Goal: Task Accomplishment & Management: Manage account settings

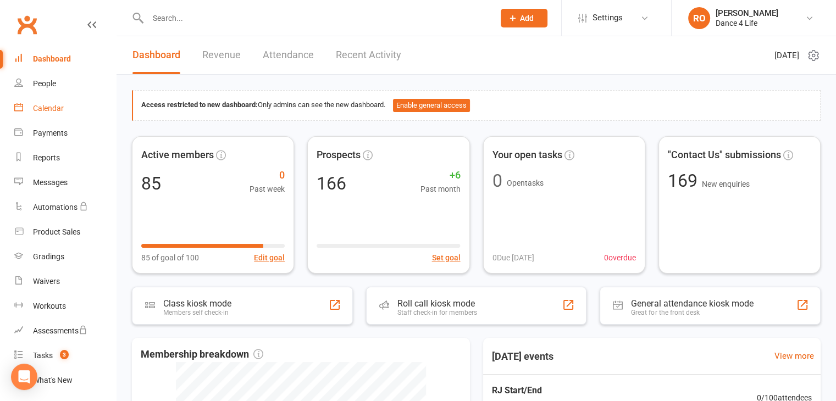
click at [58, 104] on div "Calendar" at bounding box center [48, 108] width 31 height 9
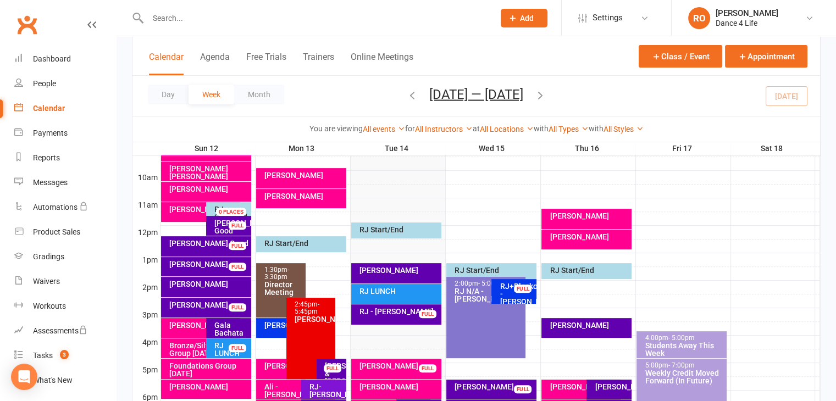
scroll to position [330, 0]
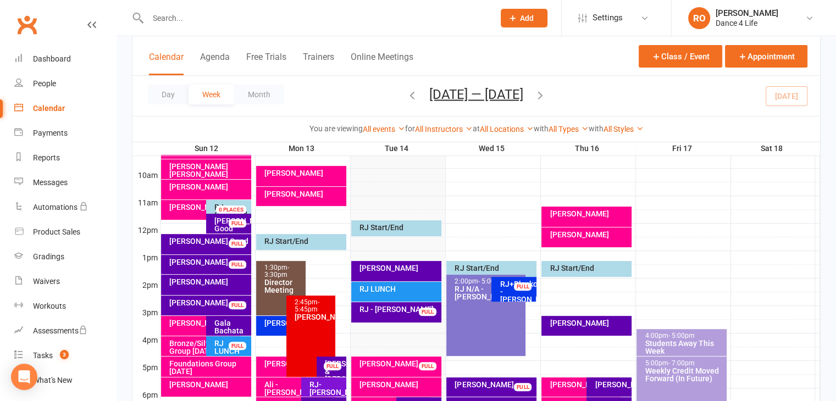
click at [437, 94] on button "[DATE] — [DATE]" at bounding box center [476, 93] width 94 height 15
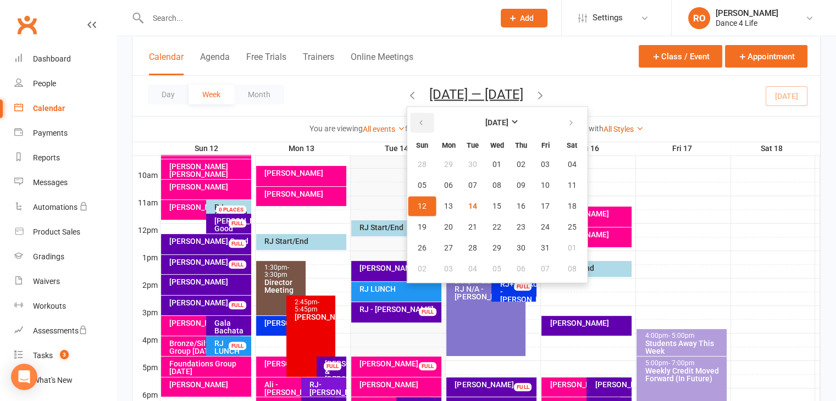
click at [422, 125] on button "button" at bounding box center [422, 123] width 24 height 20
click at [516, 208] on span "18" at bounding box center [520, 206] width 9 height 9
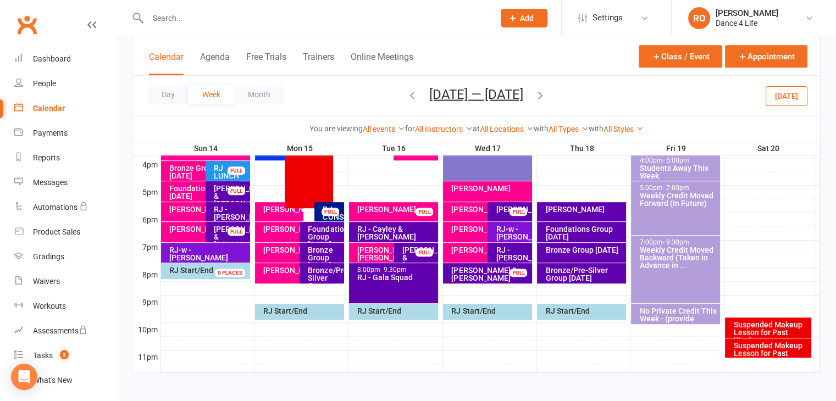
scroll to position [508, 0]
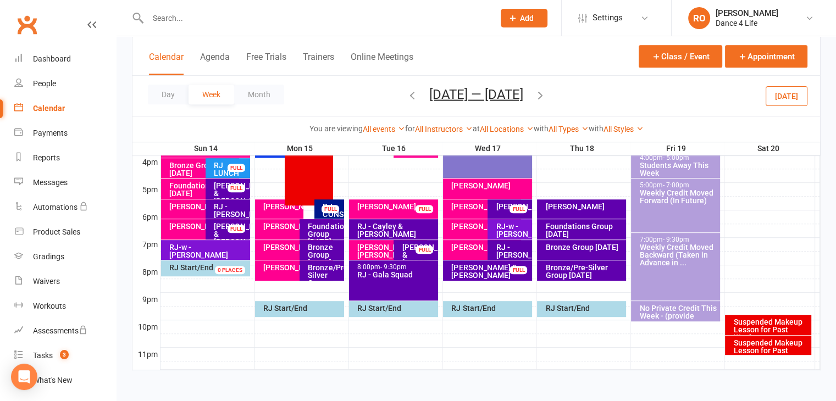
click at [596, 247] on div "Bronze Group [DATE]" at bounding box center [583, 247] width 79 height 8
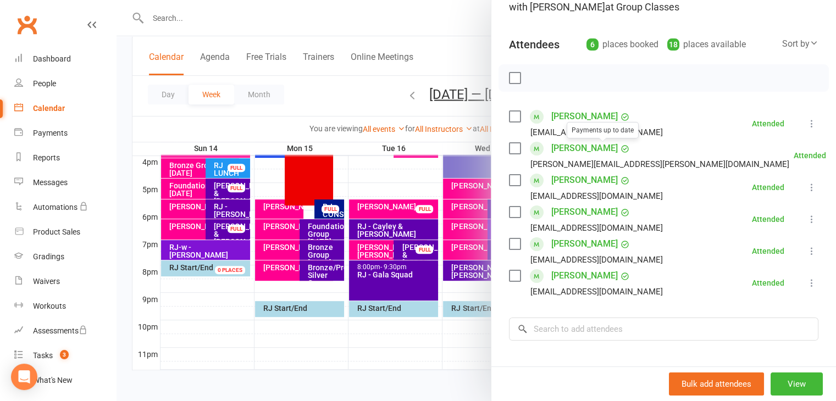
scroll to position [110, 0]
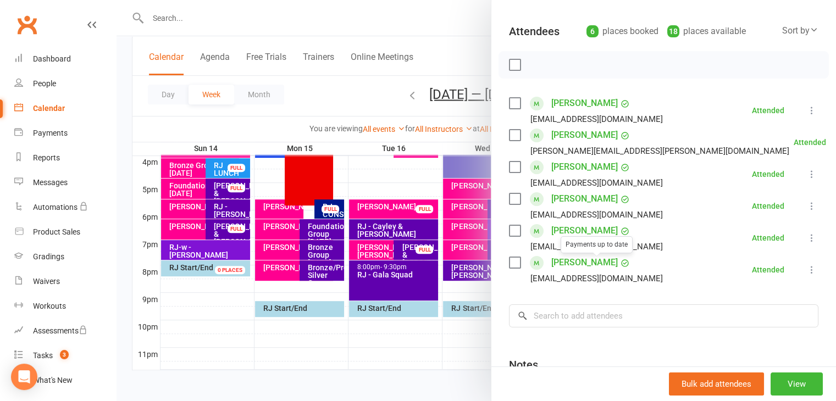
click at [465, 296] on div at bounding box center [475, 200] width 719 height 401
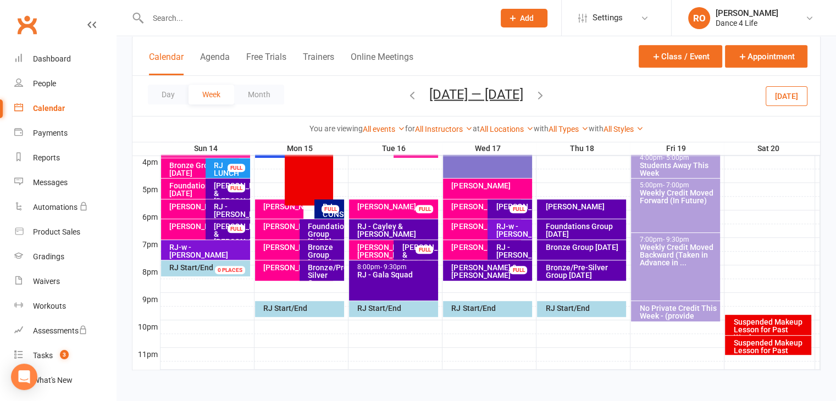
click at [799, 99] on button "[DATE]" at bounding box center [786, 96] width 42 height 20
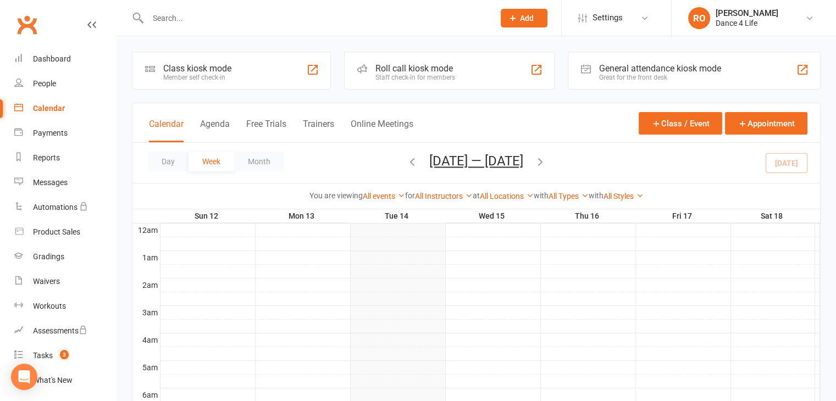
click at [505, 165] on button "[DATE] — [DATE]" at bounding box center [476, 160] width 94 height 15
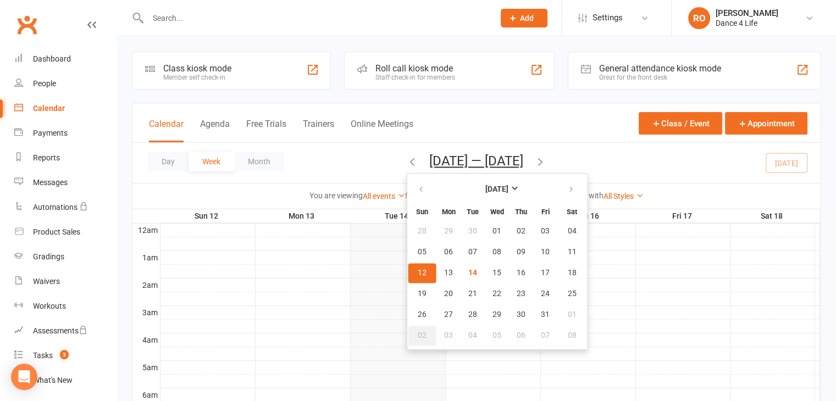
click at [420, 335] on span "02" at bounding box center [422, 335] width 9 height 9
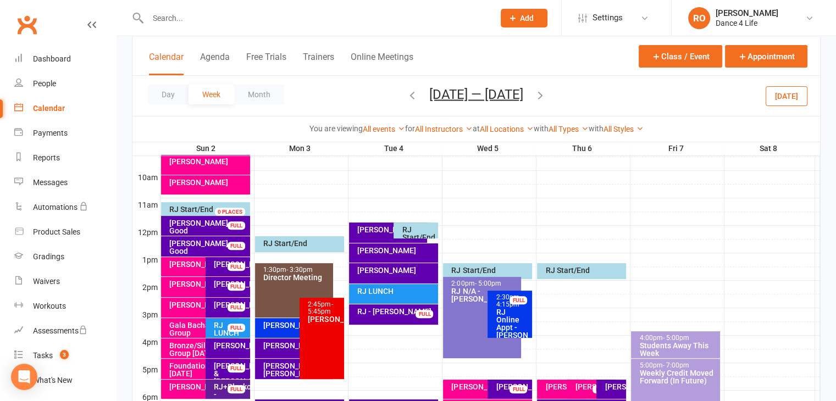
scroll to position [330, 0]
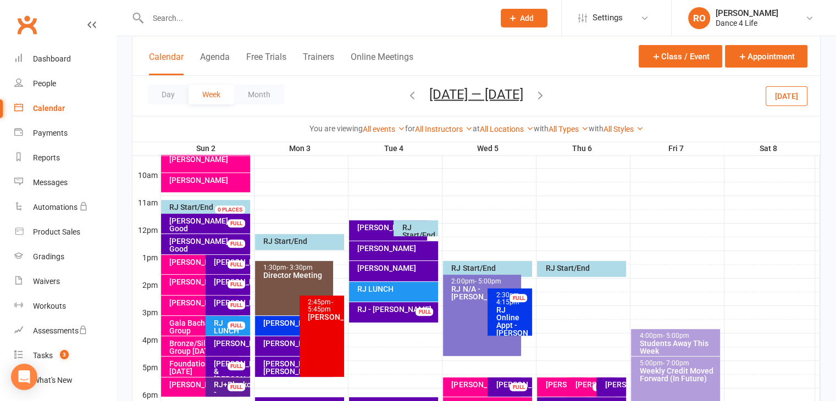
click at [413, 198] on div at bounding box center [489, 202] width 659 height 13
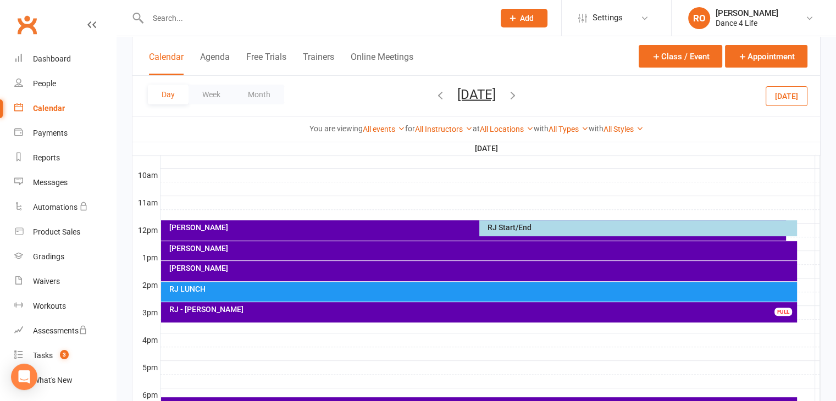
click at [414, 182] on div at bounding box center [489, 188] width 659 height 13
click at [414, 175] on button "Add Event" at bounding box center [406, 170] width 37 height 13
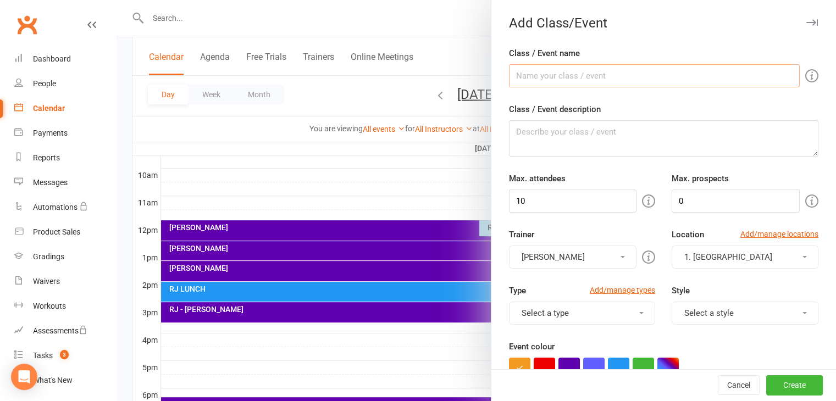
click at [556, 71] on input "Class / Event name" at bounding box center [654, 75] width 291 height 23
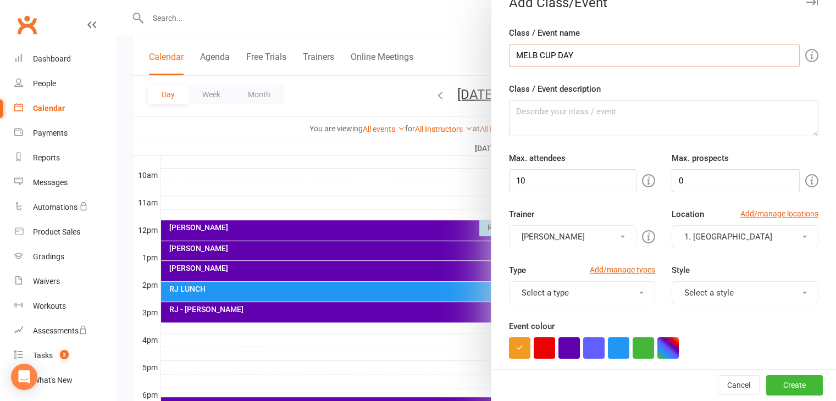
scroll to position [55, 0]
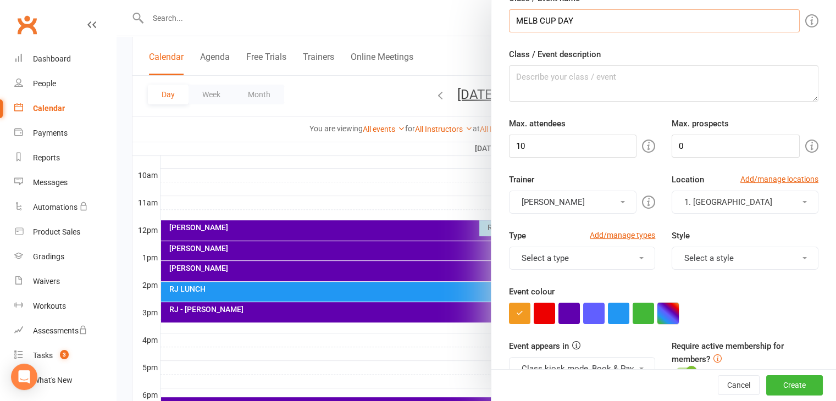
type input "MELB CUP DAY"
click at [667, 321] on button "button" at bounding box center [667, 313] width 21 height 21
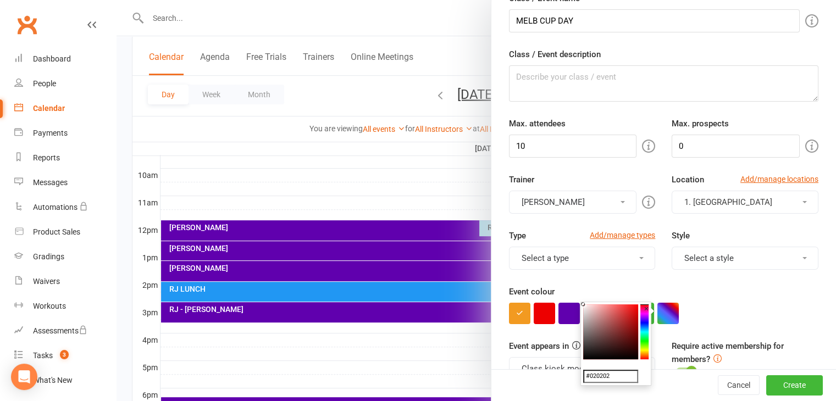
type input "#000000"
drag, startPoint x: 600, startPoint y: 354, endPoint x: 583, endPoint y: 361, distance: 18.5
click at [583, 359] on colorpicker-saturation at bounding box center [610, 331] width 55 height 55
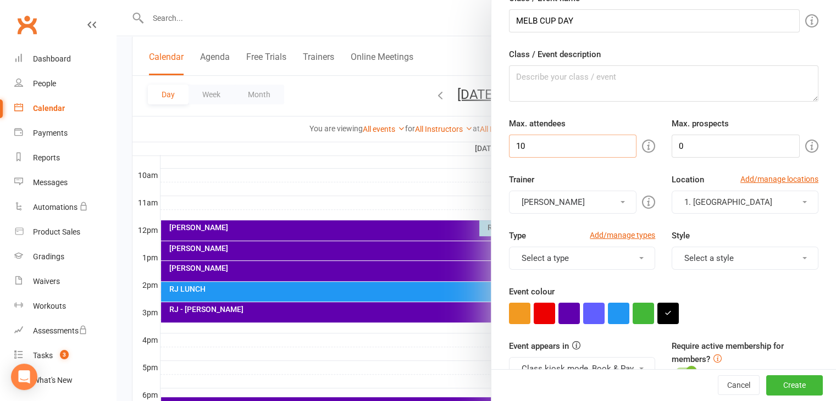
drag, startPoint x: 552, startPoint y: 148, endPoint x: 415, endPoint y: 139, distance: 136.5
click at [116, 0] on new-event-schedule "Add Class/Event Class / Event name MELB CUP DAY Class / Event description Max. …" at bounding box center [116, 0] width 0 height 0
type input "20"
click at [580, 84] on textarea "Class / Event description" at bounding box center [663, 83] width 309 height 36
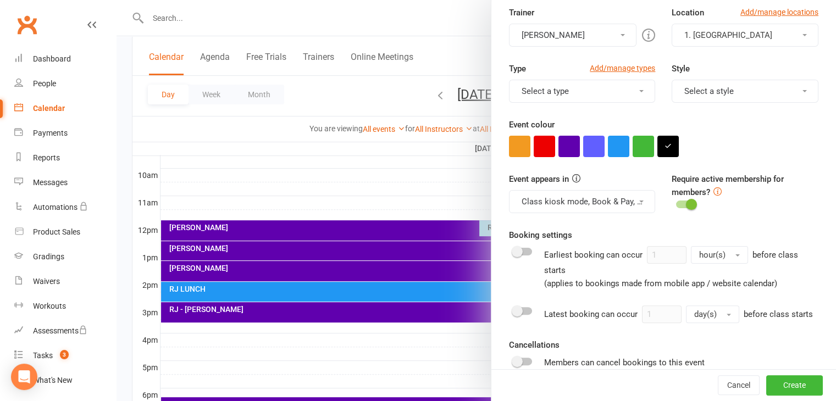
scroll to position [220, 0]
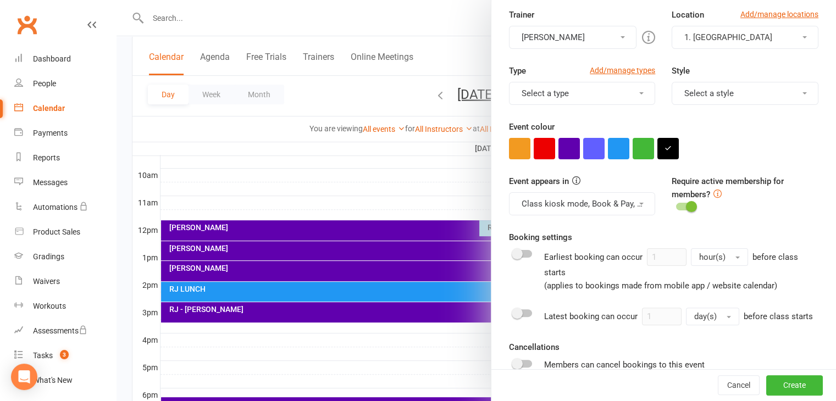
click at [626, 206] on button "Class kiosk mode, Book & Pay, Roll call, Clubworx website calendar and Mobile a…" at bounding box center [582, 203] width 147 height 23
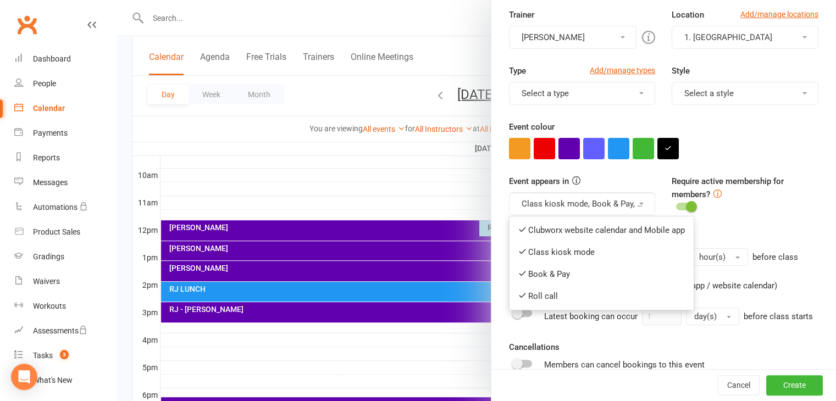
click at [676, 207] on div at bounding box center [685, 207] width 19 height 8
click at [676, 205] on input "checkbox" at bounding box center [676, 205] width 0 height 0
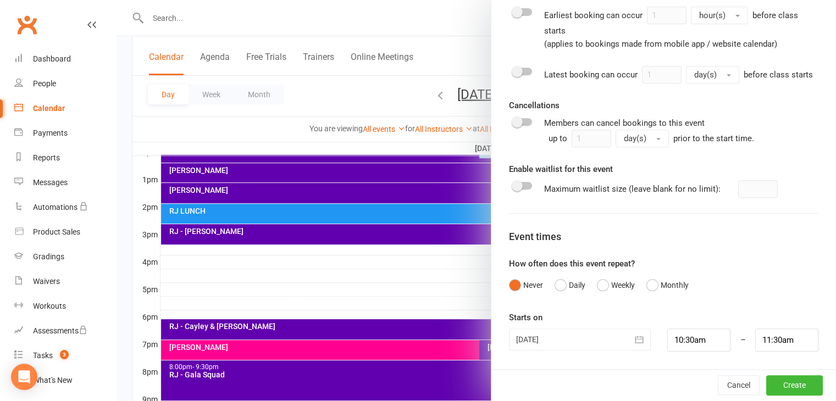
scroll to position [398, 0]
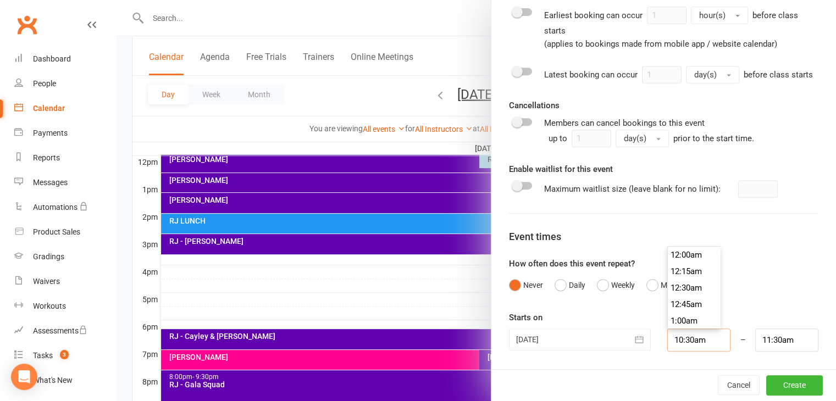
click at [704, 337] on input "10:30am" at bounding box center [698, 340] width 63 height 23
click at [774, 313] on div "Starts on 04 Nov 2025 November 2025 Sun Mon Tue Wed Thu Fri Sat 44 26 27 28 29 …" at bounding box center [663, 331] width 309 height 41
click at [774, 337] on input "11:30am" at bounding box center [786, 340] width 63 height 23
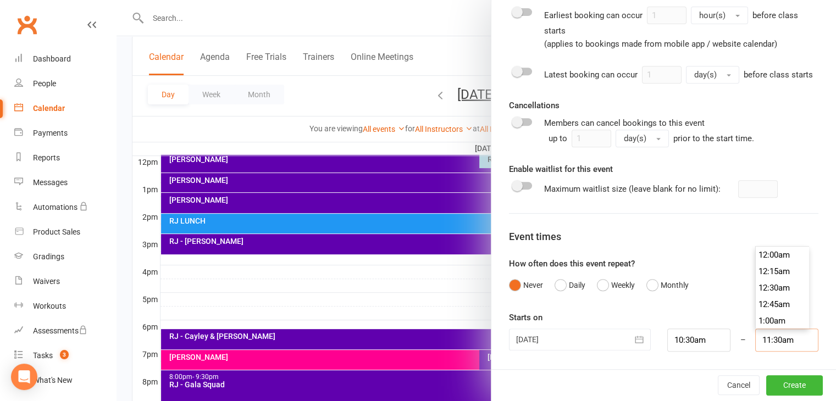
scroll to position [742, 0]
click at [695, 341] on input "10:30am" at bounding box center [698, 340] width 63 height 23
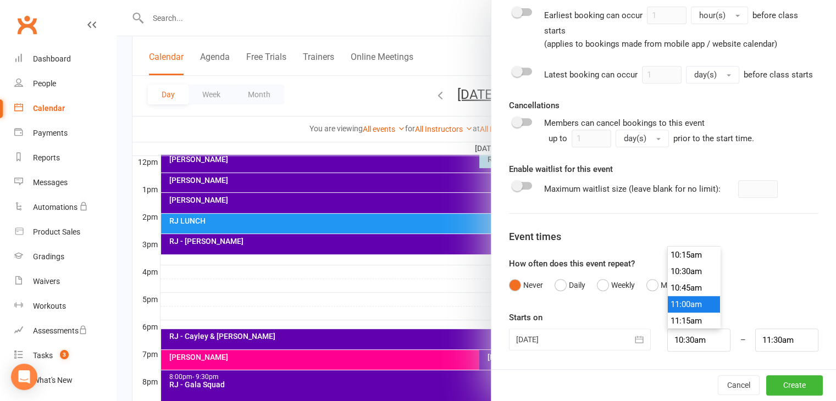
type input "11:00am"
click at [693, 308] on li "11:00am" at bounding box center [693, 304] width 53 height 16
click at [759, 339] on input "12:00pm" at bounding box center [786, 340] width 63 height 23
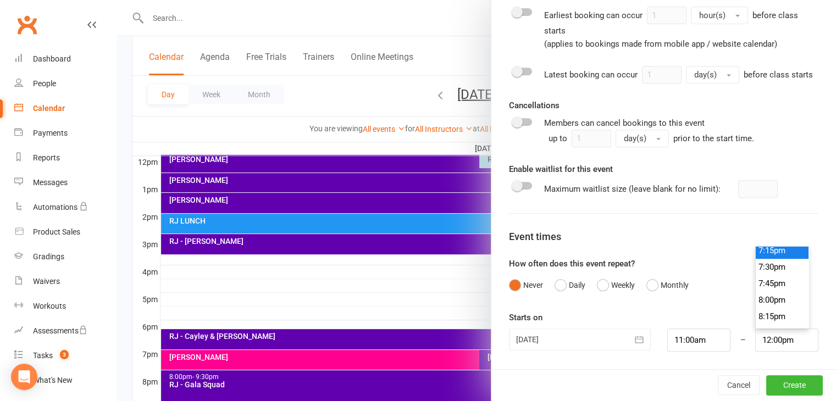
scroll to position [1277, 0]
type input "8:00pm"
click at [772, 298] on li "8:00pm" at bounding box center [781, 296] width 53 height 16
click at [775, 386] on button "Create" at bounding box center [794, 385] width 57 height 20
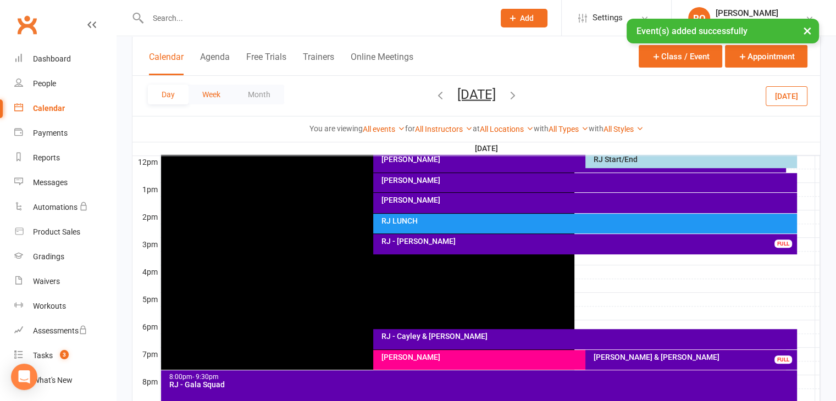
click at [207, 96] on button "Week" at bounding box center [211, 95] width 46 height 20
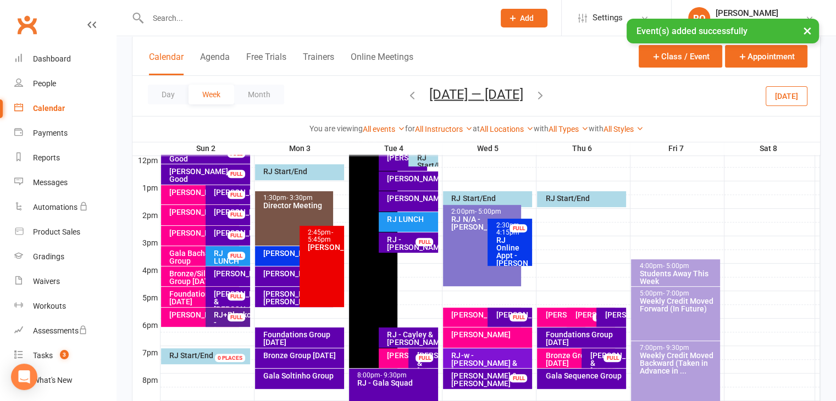
scroll to position [398, 0]
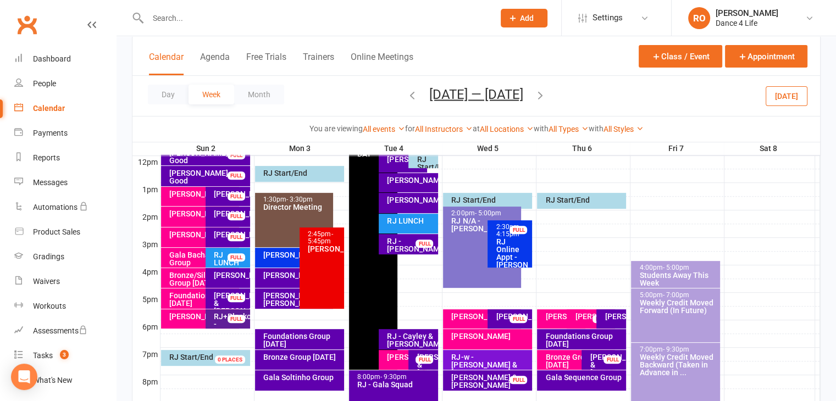
click at [383, 281] on div "11:00am - 8:00pm MELB CUP DAY" at bounding box center [373, 247] width 48 height 245
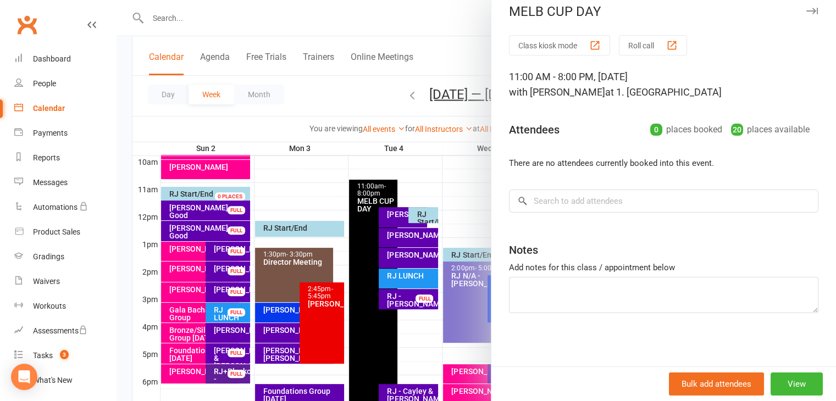
scroll to position [12, 0]
click at [778, 383] on button "View" at bounding box center [796, 383] width 52 height 23
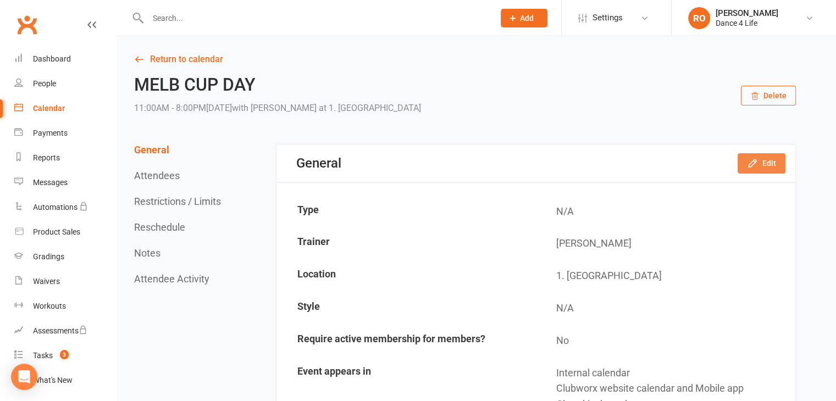
click at [771, 169] on button "Edit" at bounding box center [761, 163] width 48 height 20
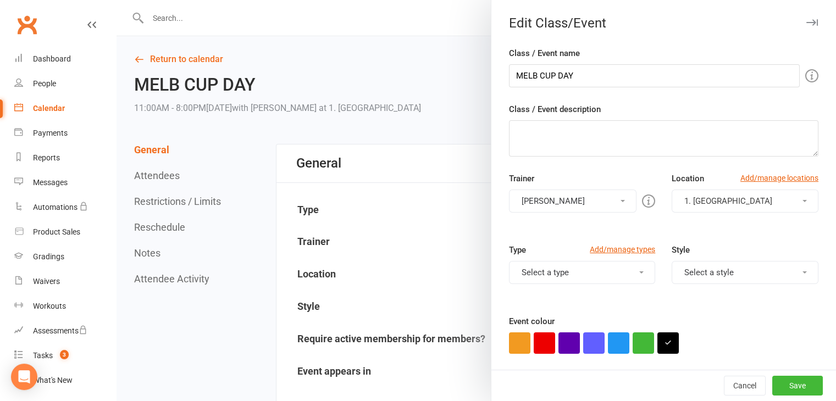
click at [593, 187] on div "Trainer Vlad Mageanu Vlad Mageanu Ali Van Hemert Group Class Laurence Corneschi…" at bounding box center [581, 192] width 163 height 41
click at [596, 202] on button "[PERSON_NAME]" at bounding box center [573, 201] width 128 height 23
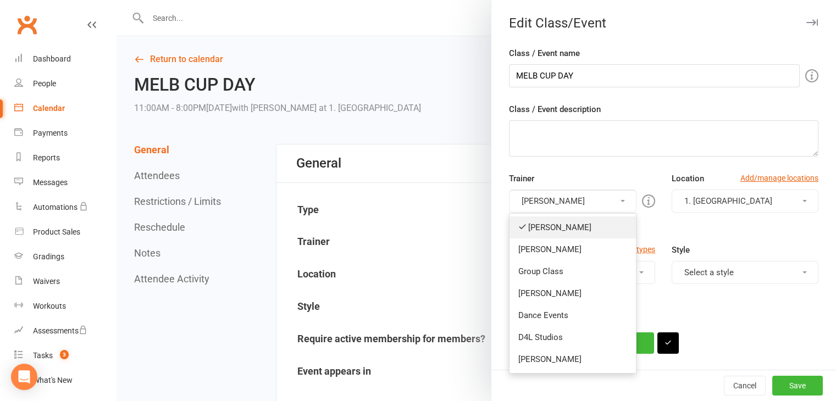
click at [585, 227] on link "[PERSON_NAME]" at bounding box center [572, 227] width 127 height 22
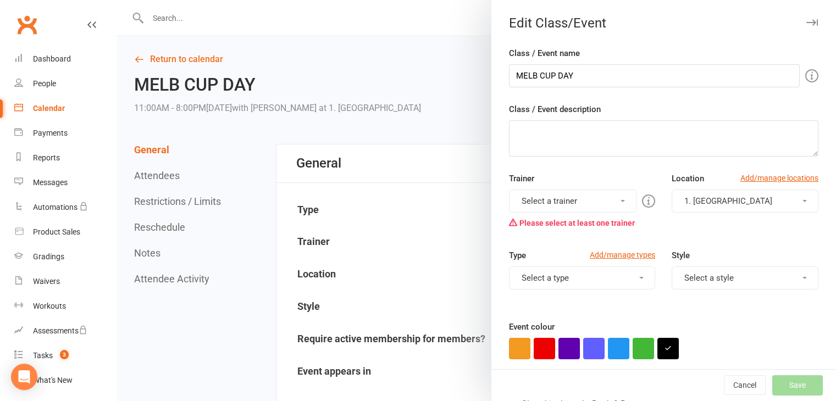
click at [586, 205] on button "Select a trainer" at bounding box center [573, 201] width 128 height 23
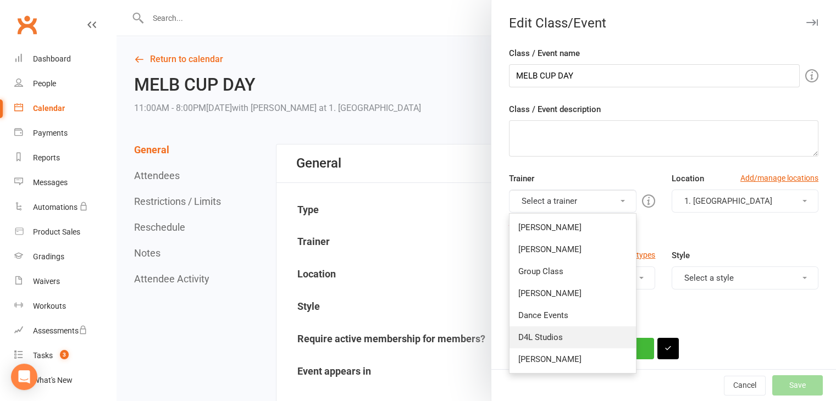
click at [591, 336] on link "D4L Studios" at bounding box center [572, 337] width 127 height 22
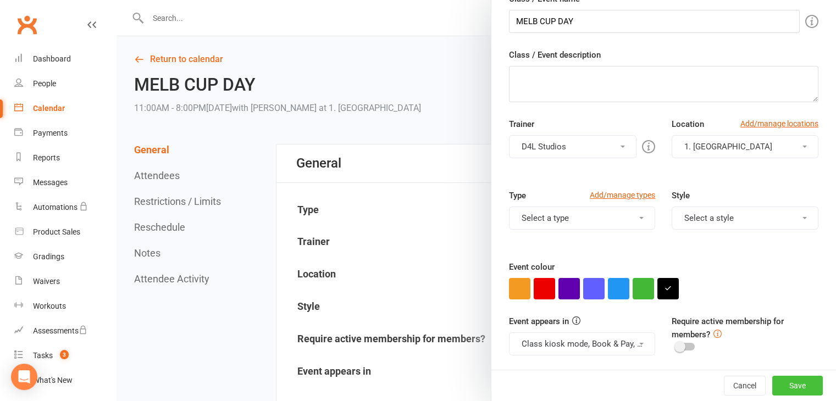
click at [776, 383] on button "Save" at bounding box center [797, 386] width 51 height 20
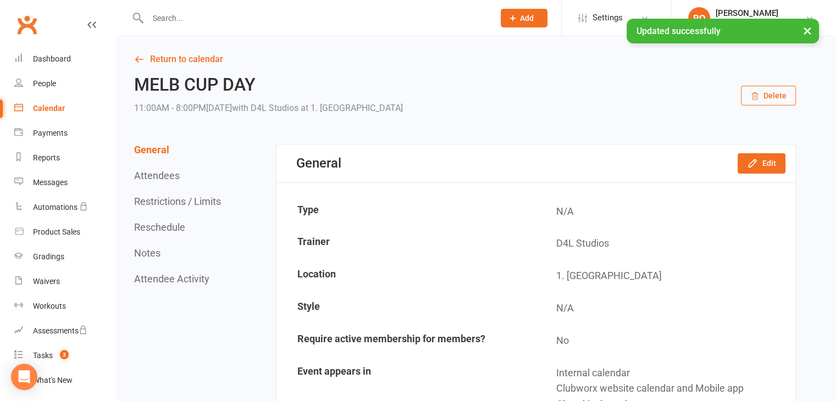
click at [173, 225] on button "Reschedule" at bounding box center [159, 227] width 51 height 12
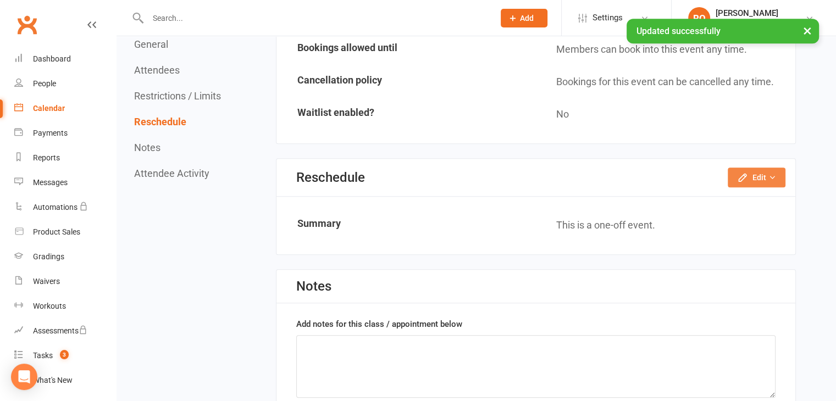
scroll to position [809, 0]
click at [758, 168] on button "Edit" at bounding box center [756, 178] width 58 height 20
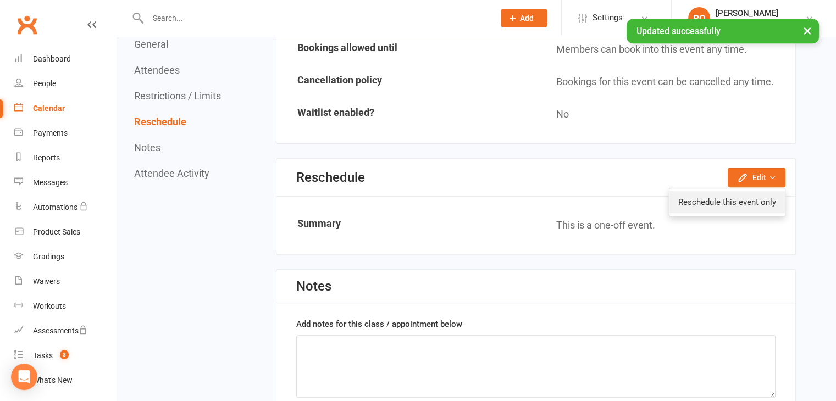
click at [754, 192] on link "Reschedule this event only" at bounding box center [726, 202] width 115 height 22
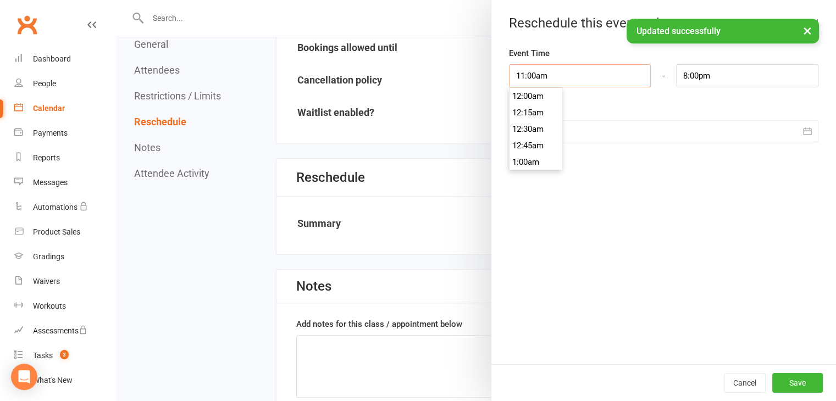
click at [560, 73] on input "11:00am" at bounding box center [580, 75] width 142 height 23
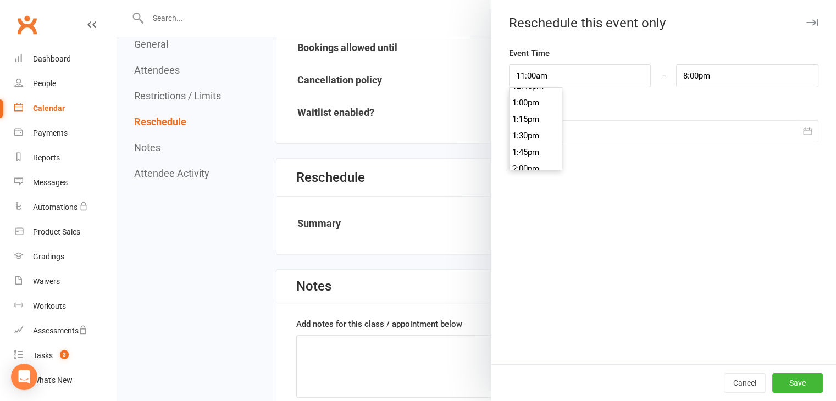
scroll to position [851, 0]
type input "1:00pm"
type input "10:00pm"
click at [542, 106] on li "1:00pm" at bounding box center [535, 102] width 53 height 16
click at [787, 379] on button "Save" at bounding box center [797, 383] width 51 height 20
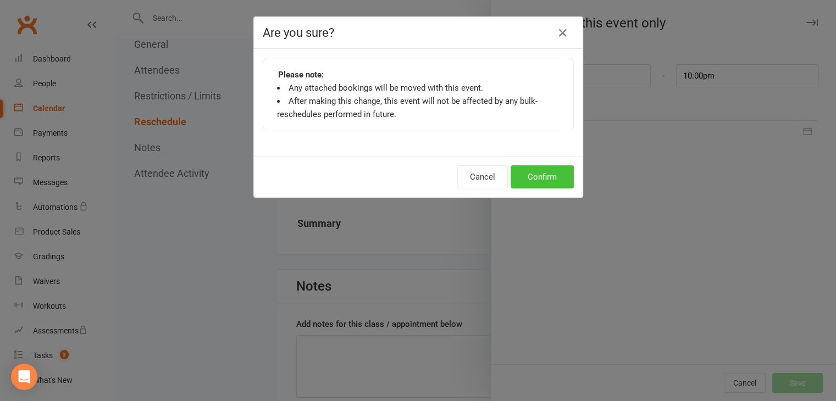
click at [525, 179] on button "Confirm" at bounding box center [541, 176] width 63 height 23
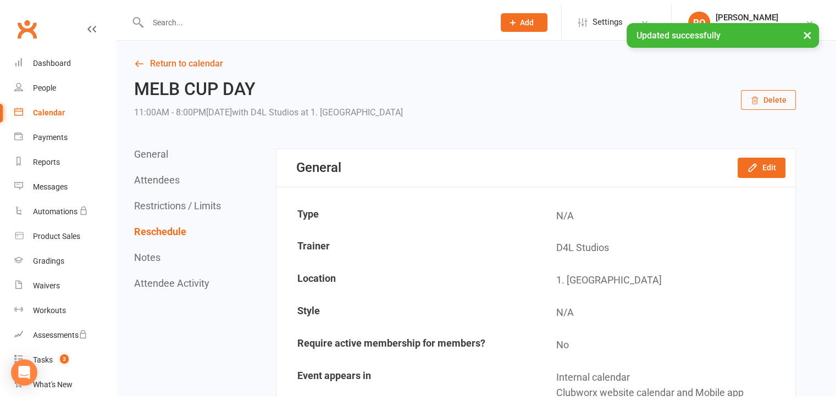
scroll to position [0, 0]
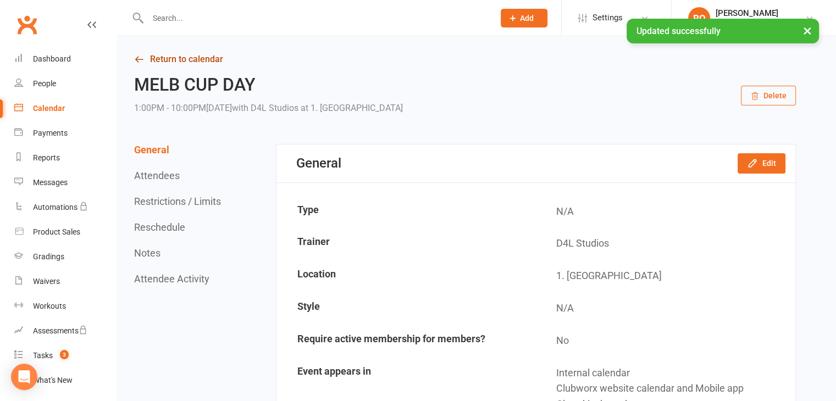
click at [214, 58] on link "Return to calendar" at bounding box center [464, 59] width 661 height 15
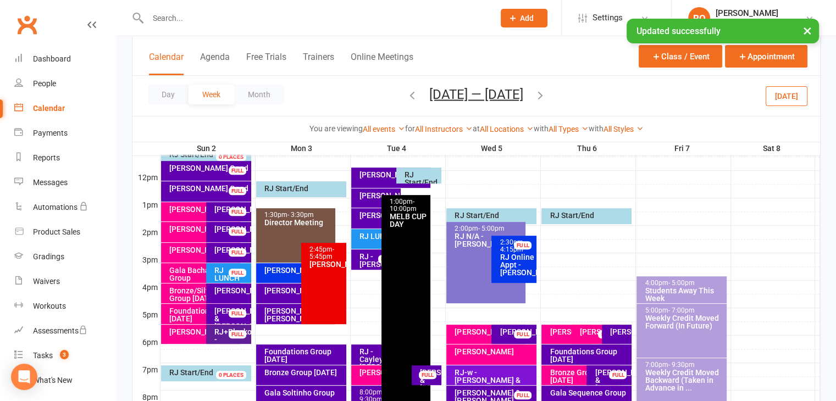
scroll to position [398, 0]
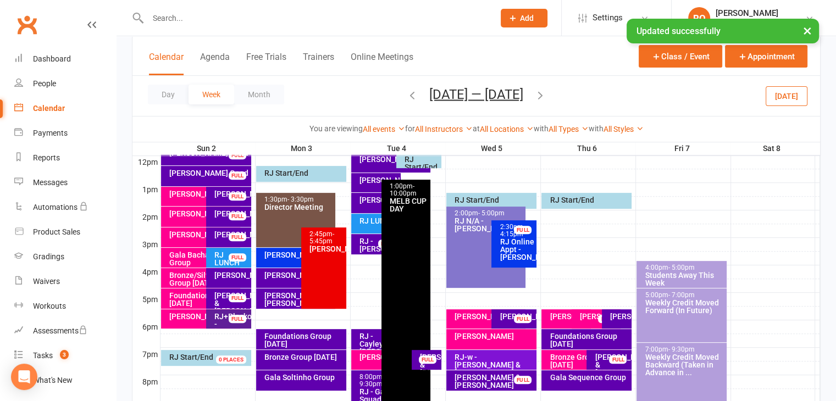
click at [415, 93] on icon "button" at bounding box center [412, 94] width 12 height 12
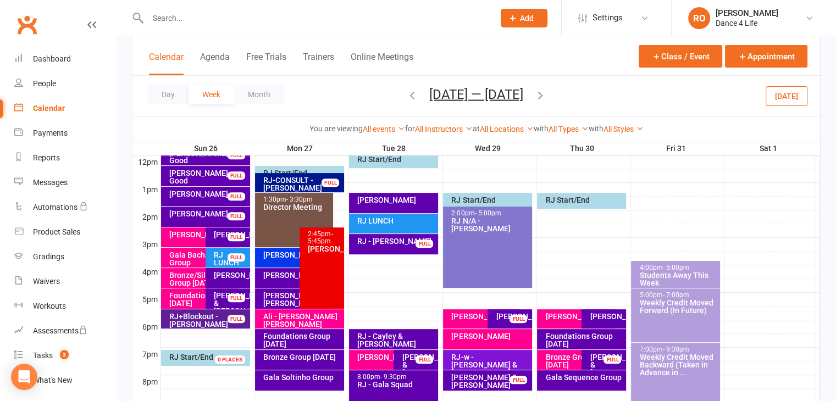
click at [546, 95] on icon "button" at bounding box center [540, 94] width 12 height 12
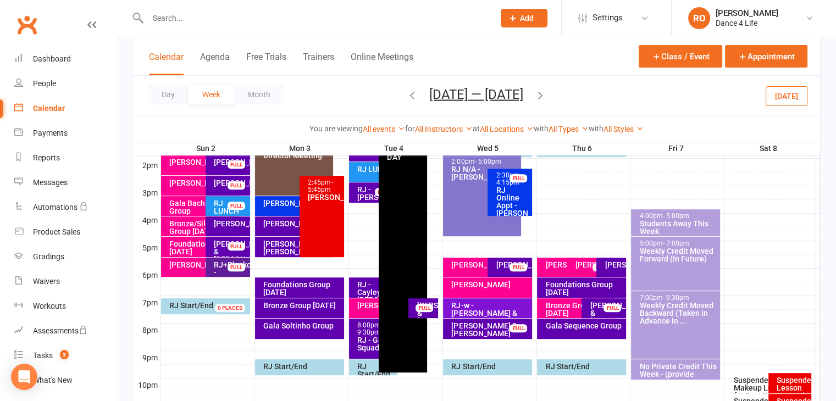
scroll to position [453, 0]
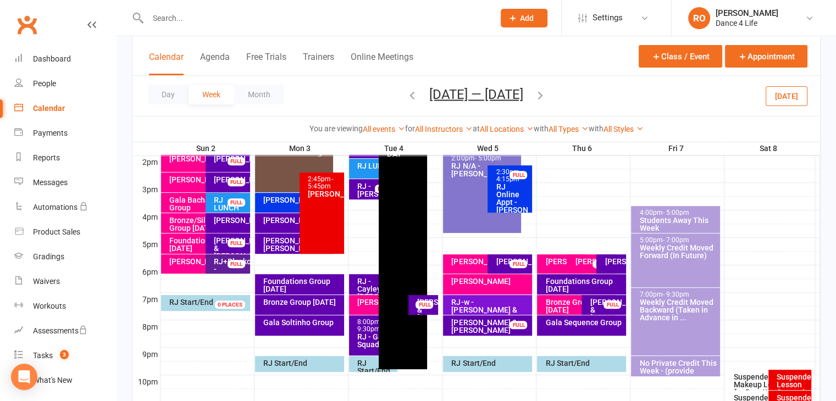
click at [486, 93] on button "Nov 2 — 8 2025" at bounding box center [476, 93] width 94 height 15
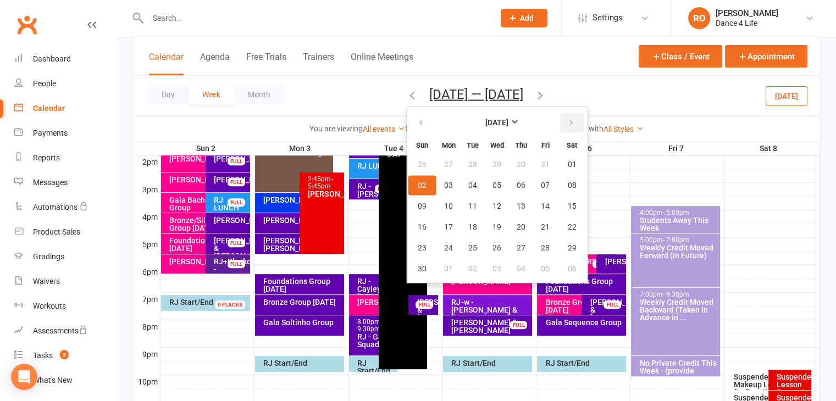
click at [570, 124] on icon "button" at bounding box center [571, 122] width 8 height 9
click at [428, 188] on button "07" at bounding box center [422, 185] width 28 height 20
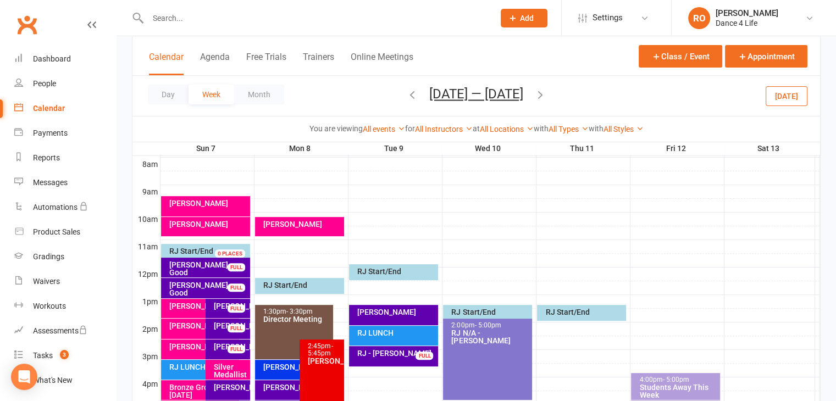
scroll to position [288, 0]
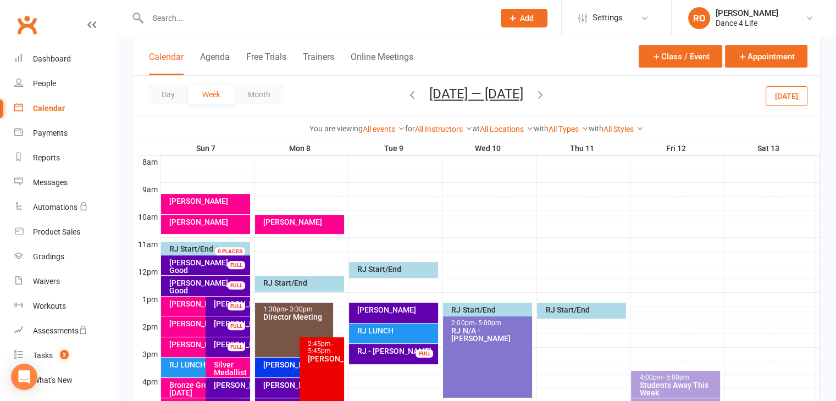
click at [235, 233] on div at bounding box center [489, 230] width 659 height 13
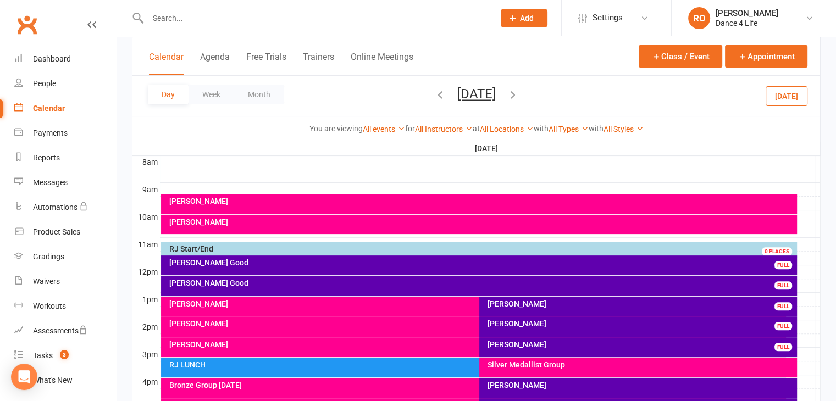
drag, startPoint x: 784, startPoint y: 99, endPoint x: 629, endPoint y: 86, distance: 155.5
click at [629, 86] on div "Day Week Month Sunday, Dec 7, 2025 December 2025 Sun Mon Tue Wed Thu Fri Sat 30…" at bounding box center [475, 96] width 687 height 40
click at [674, 56] on button "Class / Event" at bounding box center [680, 56] width 84 height 23
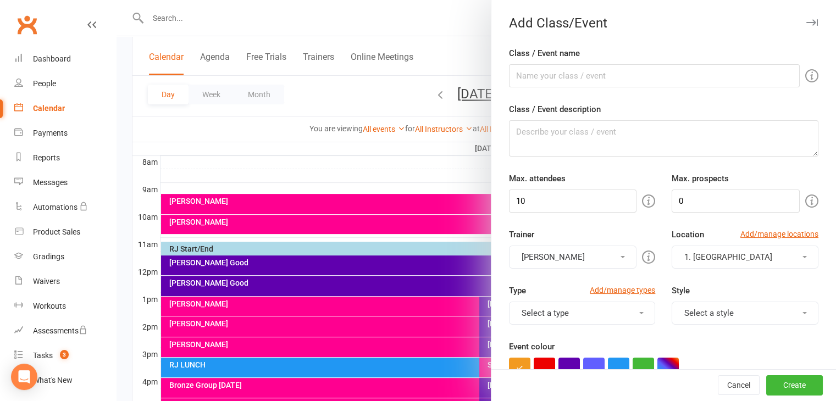
click at [397, 231] on div at bounding box center [475, 200] width 719 height 401
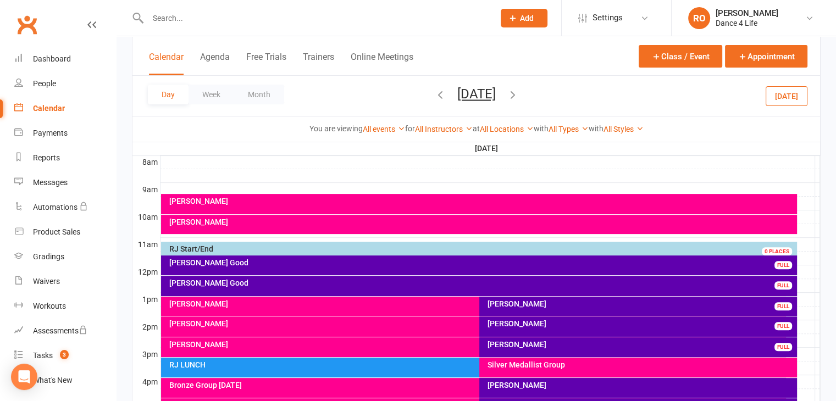
scroll to position [0, 0]
click at [395, 238] on div at bounding box center [489, 244] width 659 height 13
click at [396, 226] on button "Add Event" at bounding box center [387, 227] width 37 height 13
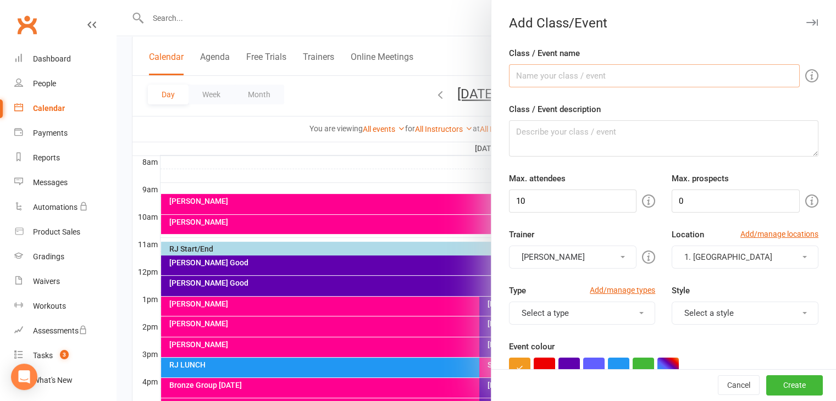
click at [633, 74] on input "Class / Event name" at bounding box center [654, 75] width 291 height 23
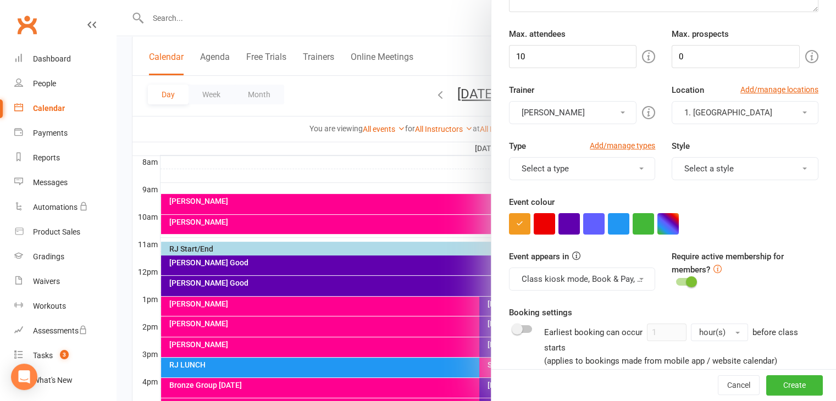
scroll to position [165, 0]
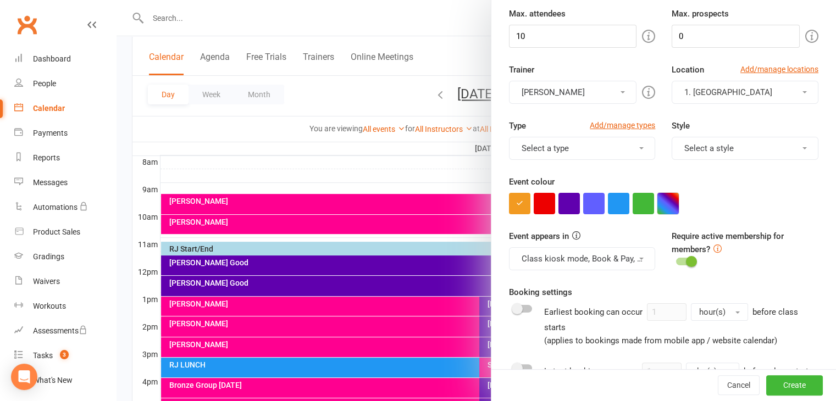
type input "GALA BALL"
click at [666, 207] on button "button" at bounding box center [667, 203] width 21 height 21
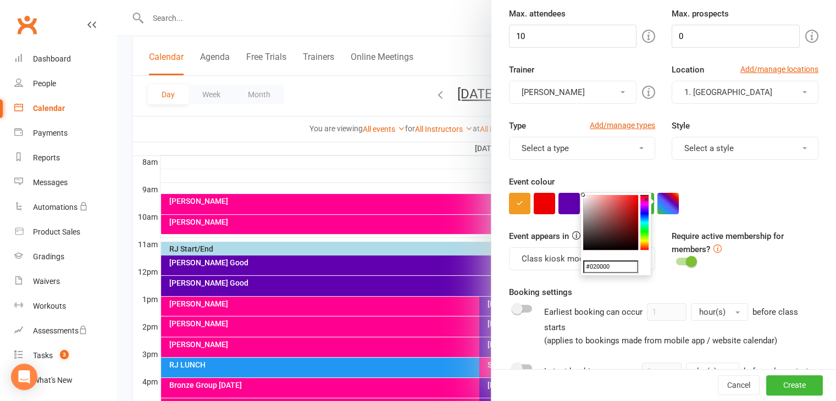
type input "#000000"
drag, startPoint x: 628, startPoint y: 242, endPoint x: 663, endPoint y: 270, distance: 44.5
click at [663, 270] on body "Prospect Member Non-attending contact Class / event Appointment Grading event T…" at bounding box center [418, 160] width 836 height 891
click at [763, 253] on div "Require active membership for members?" at bounding box center [744, 250] width 163 height 40
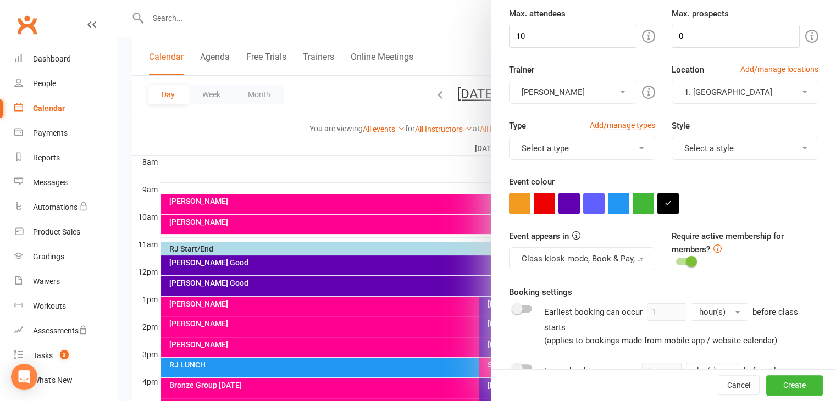
drag, startPoint x: 634, startPoint y: 93, endPoint x: 592, endPoint y: 99, distance: 42.7
click at [593, 90] on div "You can assign a trainer/instructor to the event. Don't see your trainer in the…" at bounding box center [516, 91] width 211 height 25
click at [615, 91] on button "[PERSON_NAME]" at bounding box center [573, 92] width 128 height 23
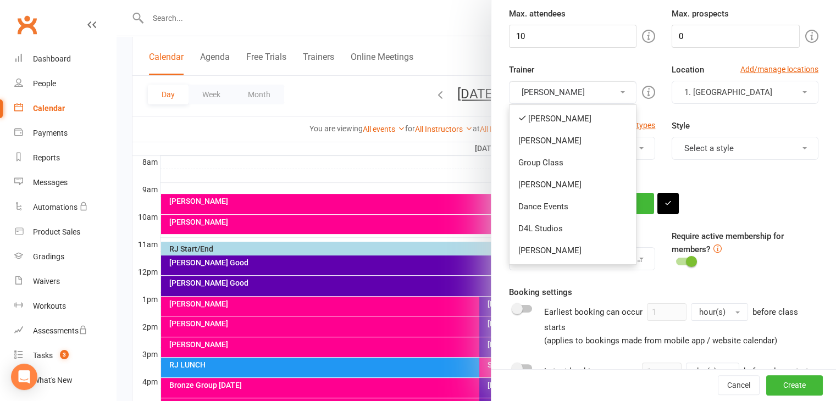
drag, startPoint x: 578, startPoint y: 250, endPoint x: 580, endPoint y: 187, distance: 62.7
click at [578, 249] on link "[PERSON_NAME]" at bounding box center [572, 251] width 127 height 22
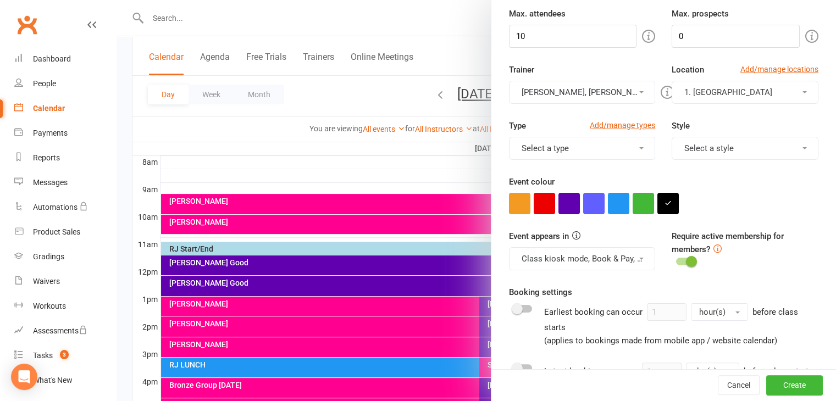
click at [593, 91] on button "Vlad Mageanu, RJ Odon" at bounding box center [582, 92] width 147 height 23
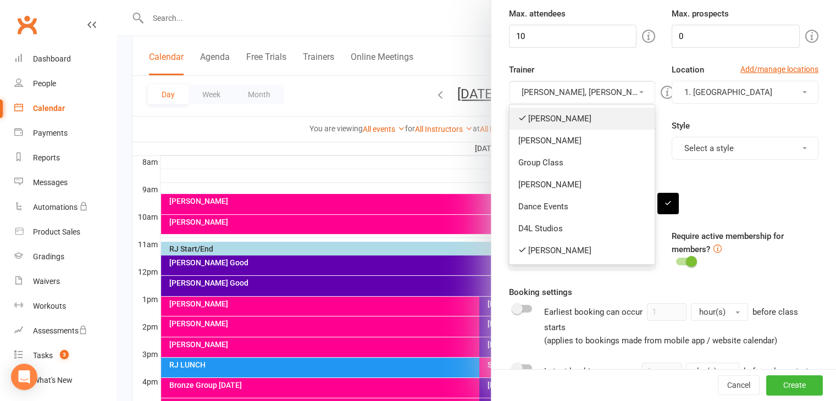
click at [580, 123] on link "[PERSON_NAME]" at bounding box center [582, 119] width 146 height 22
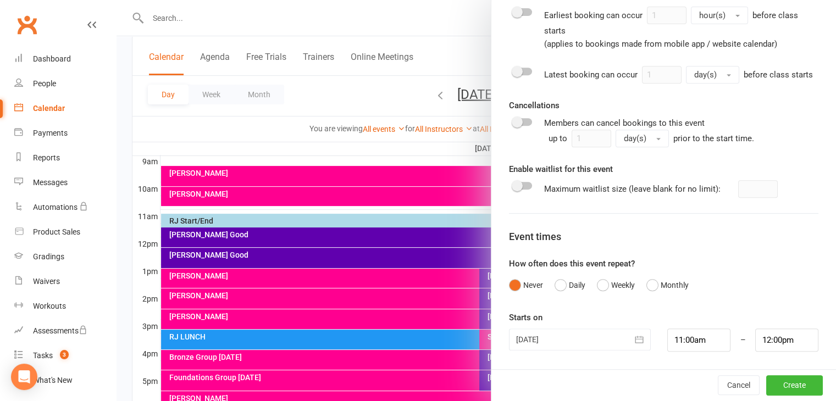
scroll to position [398, 0]
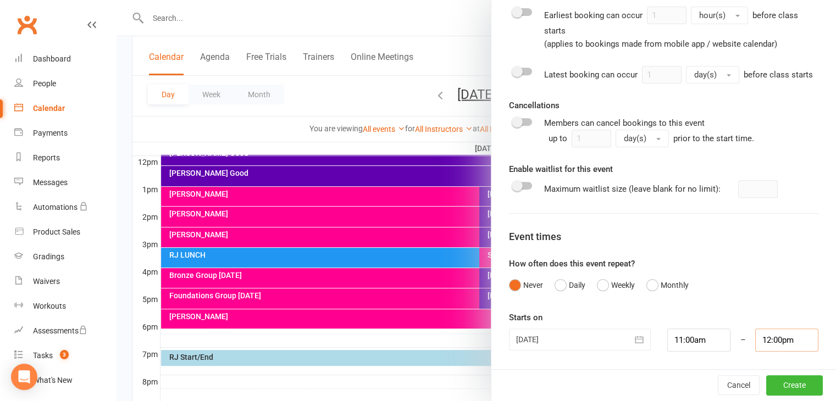
click at [761, 343] on input "12:00pm" at bounding box center [786, 340] width 63 height 23
click at [675, 333] on input "11:00am" at bounding box center [698, 340] width 63 height 23
type input "12:00pm"
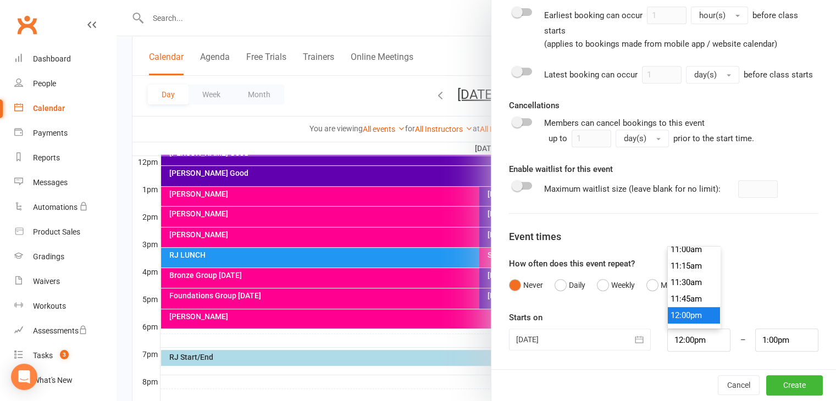
click at [687, 317] on li "12:00pm" at bounding box center [693, 315] width 53 height 16
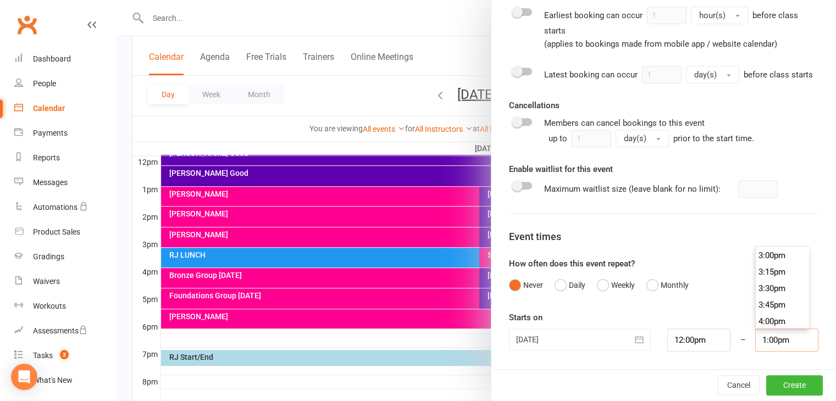
click at [755, 346] on input "1:00pm" at bounding box center [786, 340] width 63 height 23
type input "7:00pm"
click at [767, 315] on li "7:00pm" at bounding box center [781, 311] width 53 height 16
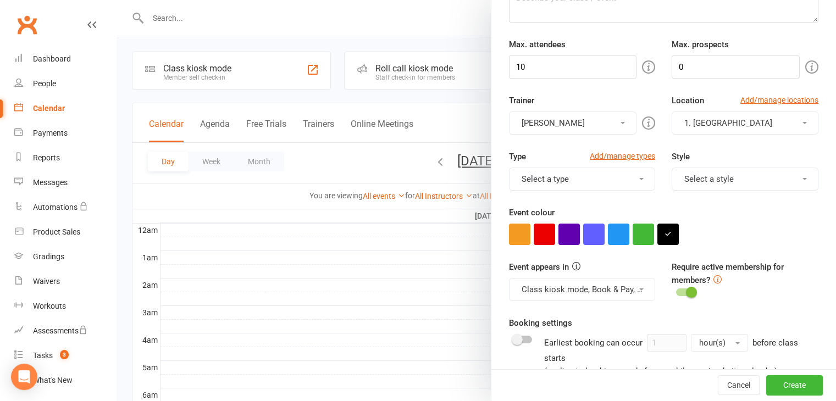
scroll to position [88, 0]
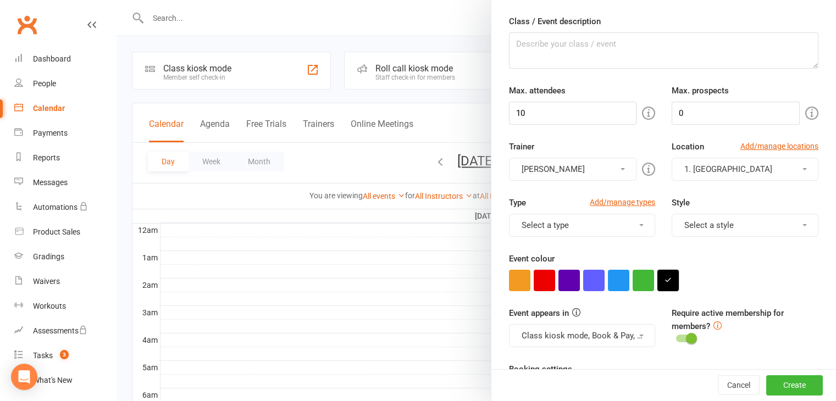
click at [664, 276] on icon "button" at bounding box center [667, 279] width 7 height 7
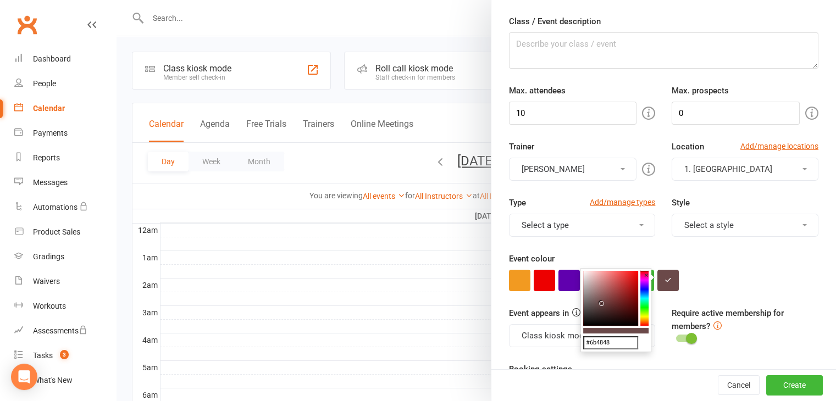
type input "#6e4a4a"
drag, startPoint x: 631, startPoint y: 315, endPoint x: 601, endPoint y: 302, distance: 32.2
click at [601, 302] on colorpicker-saturation at bounding box center [610, 298] width 55 height 55
click at [767, 384] on button "Create" at bounding box center [794, 386] width 57 height 20
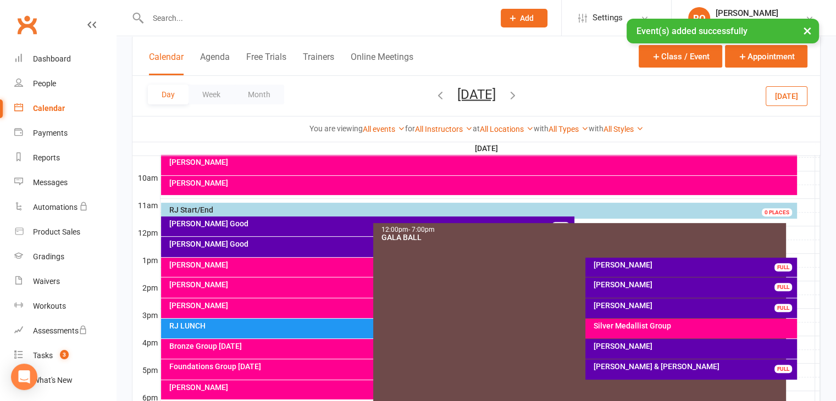
scroll to position [330, 0]
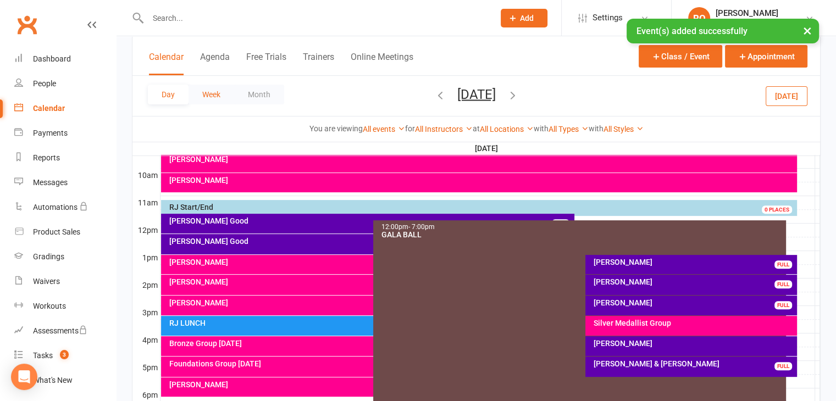
click at [204, 91] on button "Week" at bounding box center [211, 95] width 46 height 20
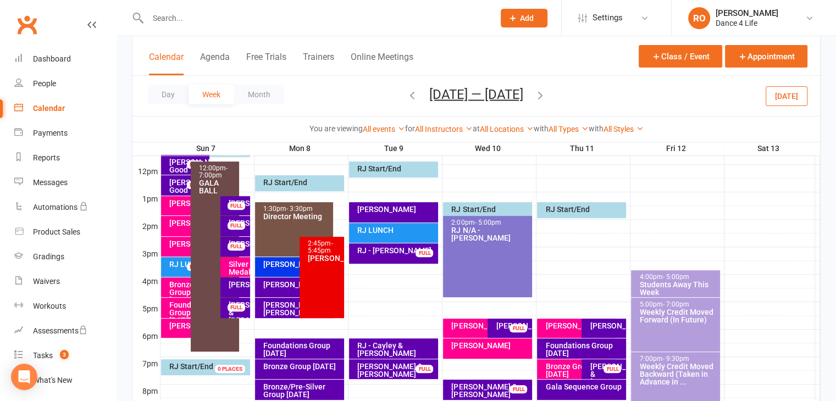
scroll to position [385, 0]
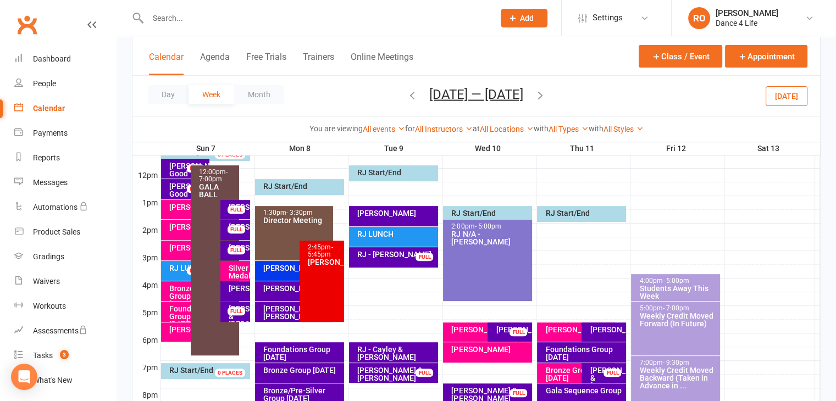
click at [463, 93] on button "Dec 7 — 13 2025" at bounding box center [476, 93] width 94 height 15
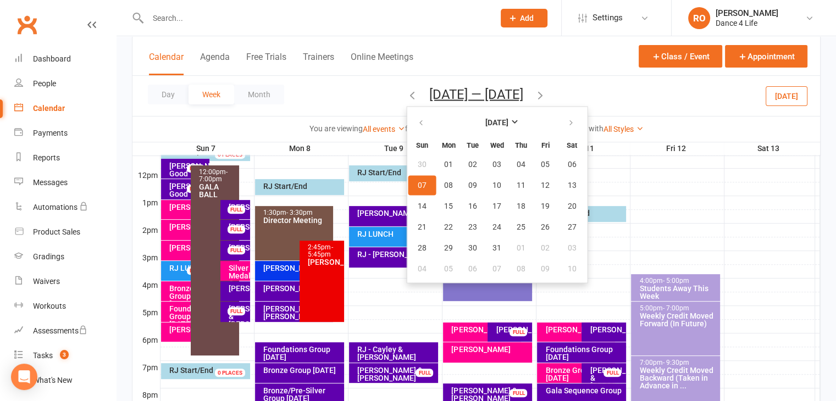
click at [421, 133] on th at bounding box center [422, 122] width 28 height 24
click at [420, 130] on button "button" at bounding box center [422, 123] width 24 height 20
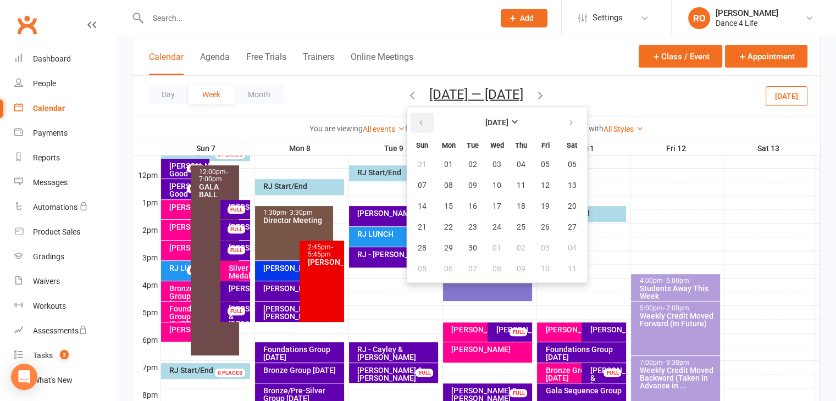
click at [420, 130] on button "button" at bounding box center [422, 123] width 24 height 20
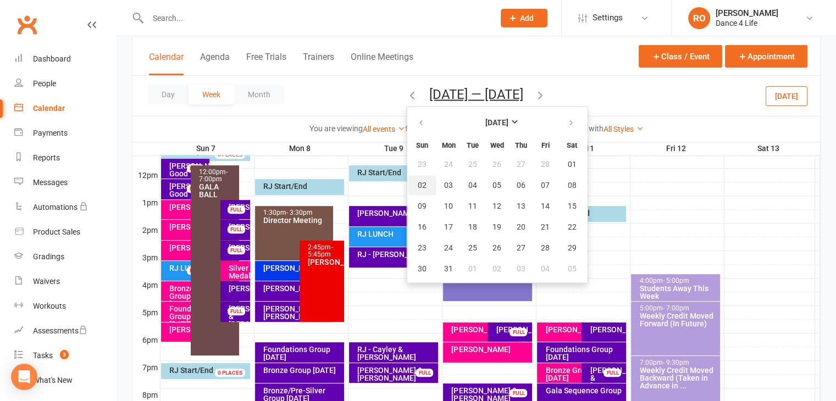
click at [424, 187] on span "02" at bounding box center [422, 185] width 9 height 9
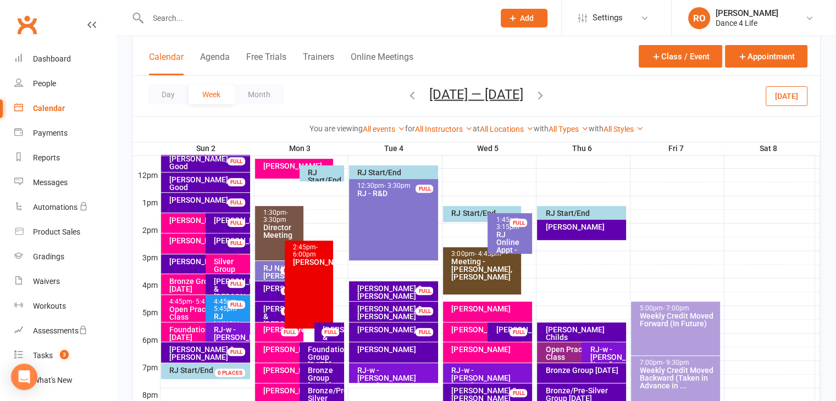
click at [541, 95] on icon "button" at bounding box center [540, 94] width 12 height 12
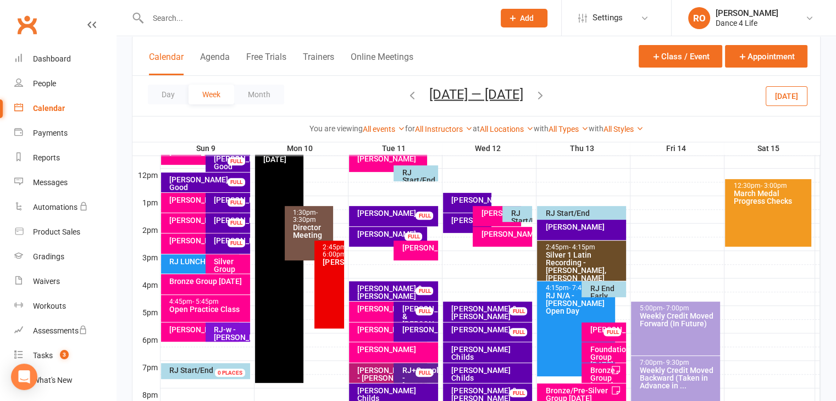
click at [541, 95] on icon "button" at bounding box center [540, 94] width 12 height 12
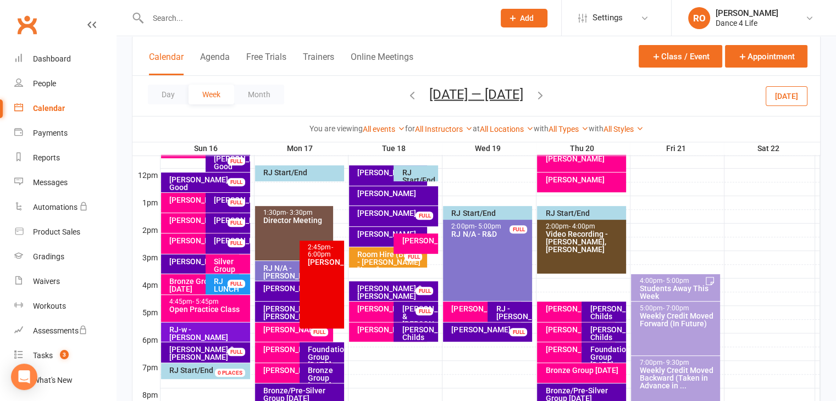
click at [541, 95] on icon "button" at bounding box center [540, 94] width 12 height 12
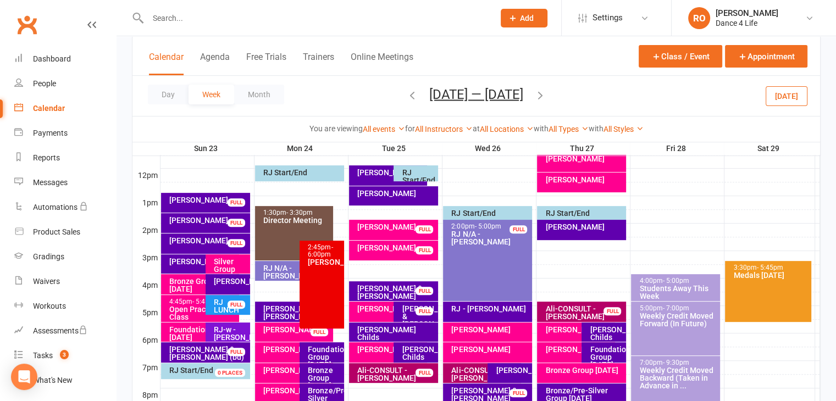
click at [541, 95] on icon "button" at bounding box center [540, 94] width 12 height 12
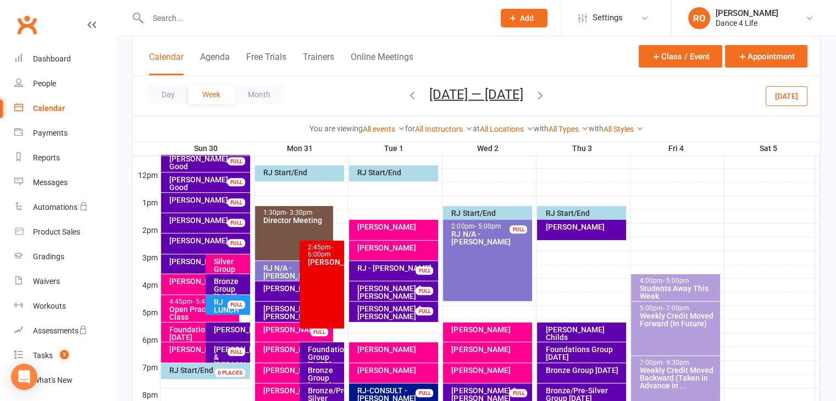
click at [534, 95] on span "Mar 30 — Apr 5 2025 March 2025 Sun Mon Tue Wed Thu Fri Sat 23 24 25 26 27 28 01…" at bounding box center [476, 95] width 116 height 19
click at [546, 91] on icon "button" at bounding box center [540, 94] width 12 height 12
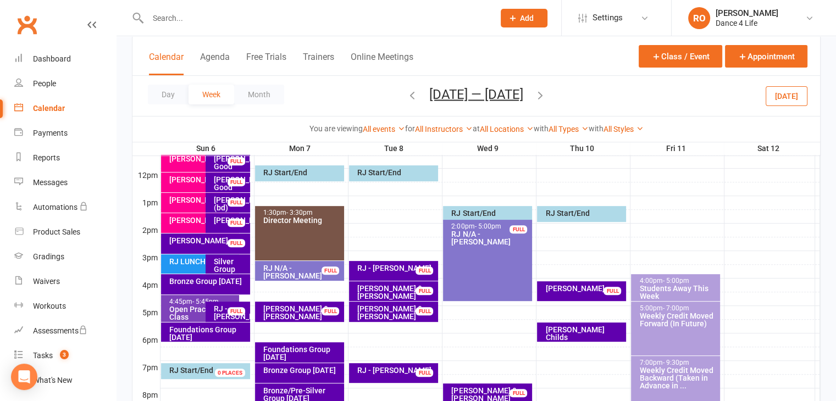
click at [554, 93] on div "Day Week Month Apr 6 — 12 2025 March 2025 Sun Mon Tue Wed Thu Fri Sat 23 24 25 …" at bounding box center [475, 96] width 687 height 40
click at [543, 96] on icon "button" at bounding box center [540, 94] width 12 height 12
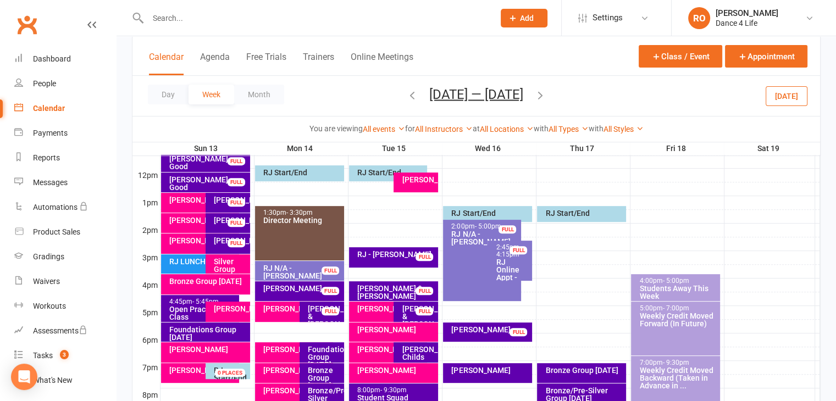
click at [543, 96] on icon "button" at bounding box center [540, 94] width 12 height 12
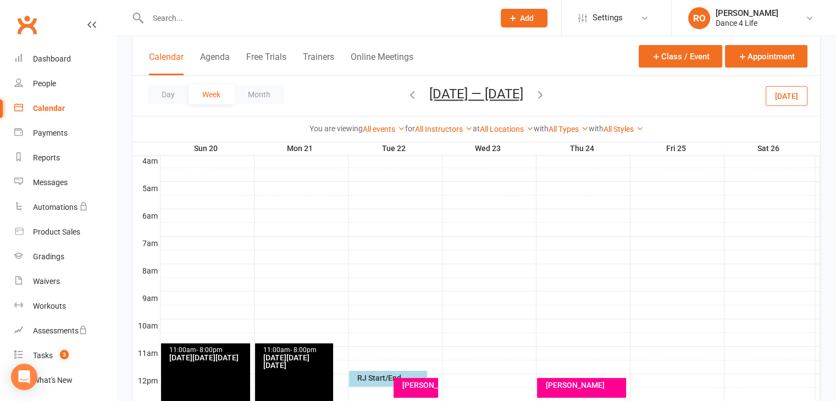
scroll to position [165, 0]
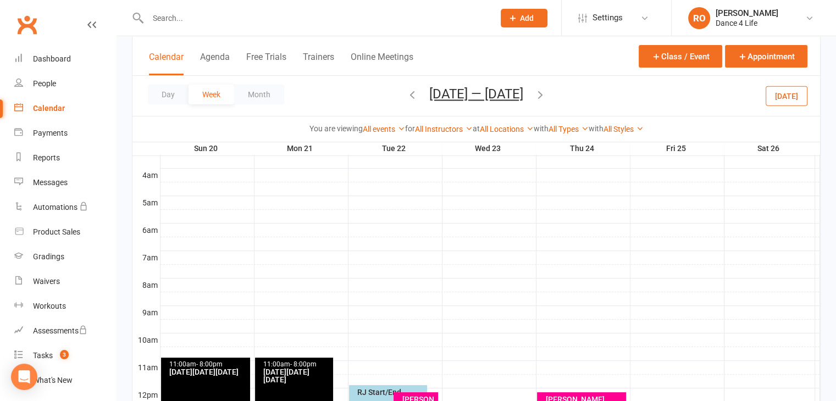
click at [796, 93] on button "[DATE]" at bounding box center [786, 96] width 42 height 20
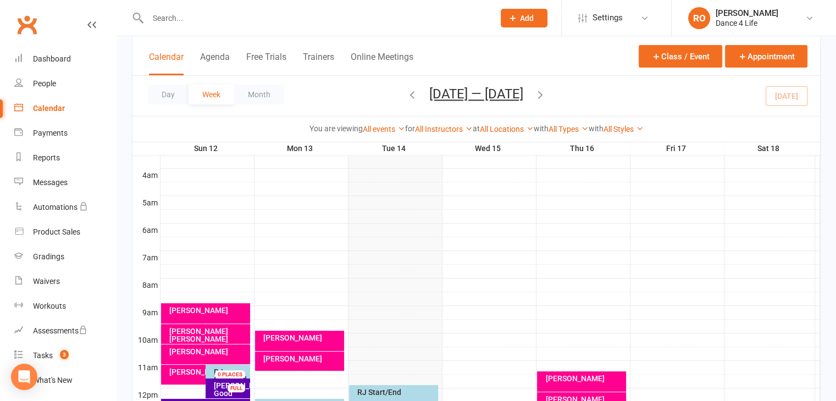
click at [518, 98] on button "[DATE] — [DATE]" at bounding box center [476, 93] width 94 height 15
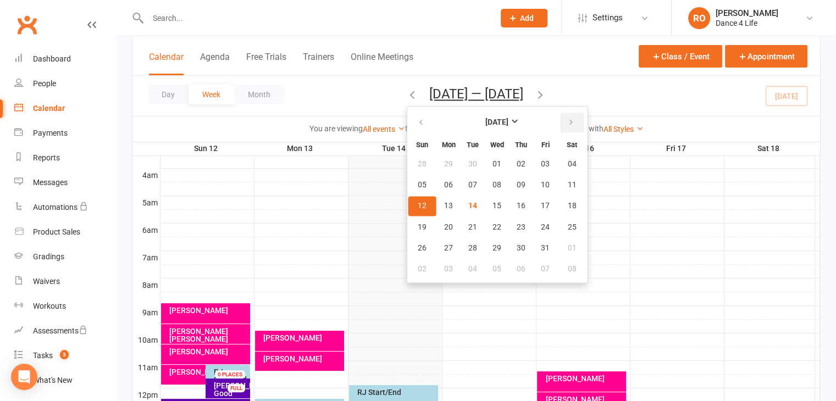
click at [569, 125] on button "button" at bounding box center [572, 123] width 24 height 20
click at [422, 183] on button "07" at bounding box center [422, 185] width 28 height 20
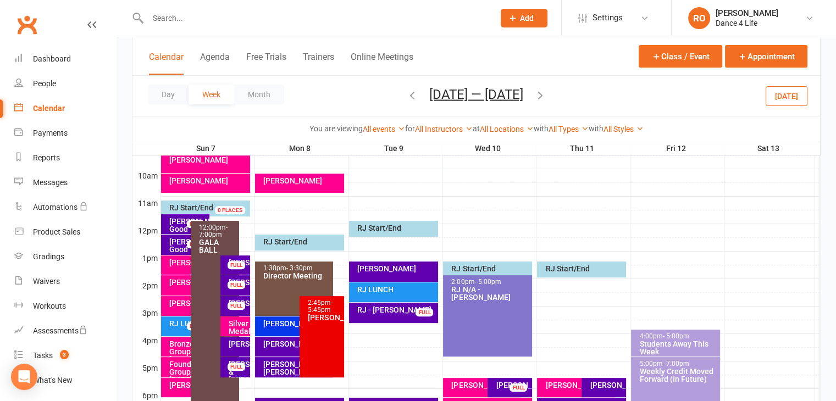
scroll to position [330, 0]
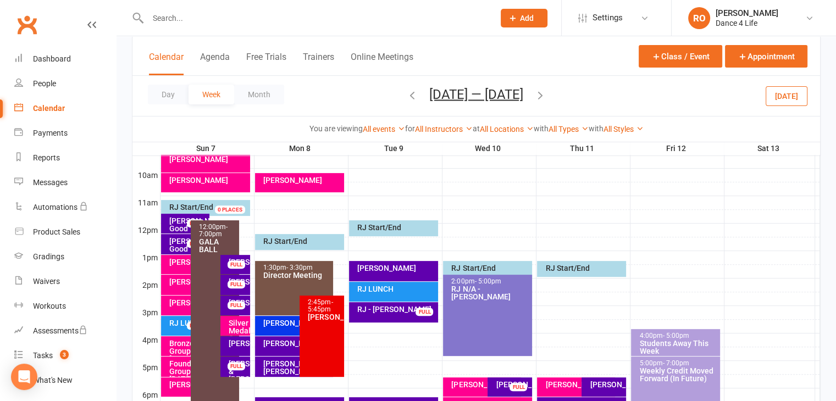
click at [212, 295] on div "12:00pm - 7:00pm GALA BALL" at bounding box center [215, 315] width 48 height 190
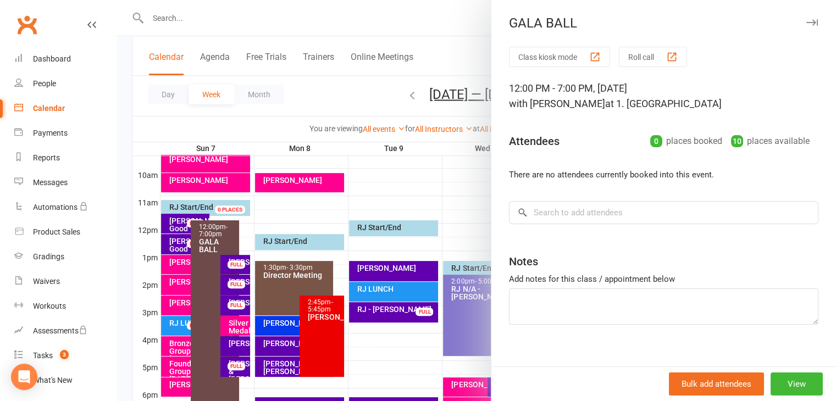
click at [791, 369] on div "Bulk add attendees View" at bounding box center [663, 383] width 344 height 35
click at [794, 381] on button "View" at bounding box center [796, 383] width 52 height 23
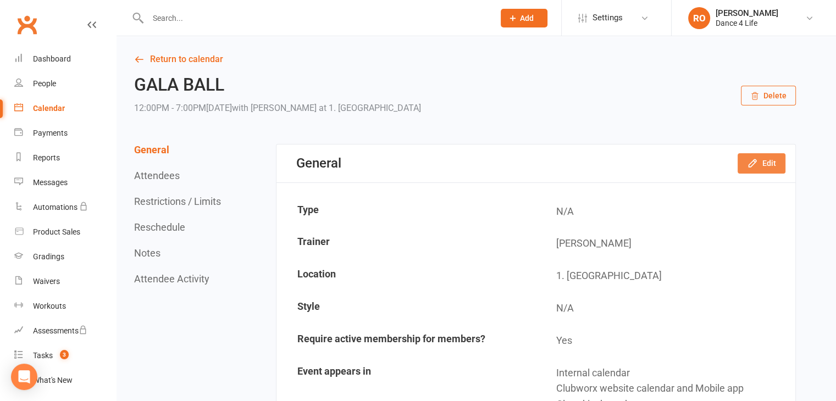
click at [780, 168] on button "Edit" at bounding box center [761, 163] width 48 height 20
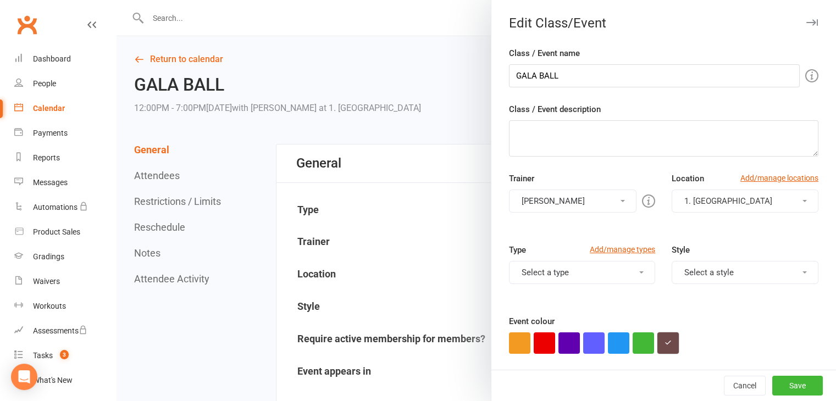
click at [667, 346] on button "button" at bounding box center [667, 342] width 21 height 21
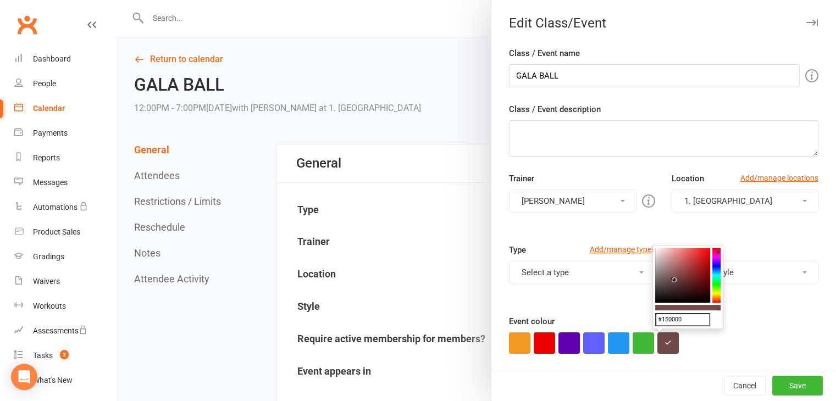
type input "#000000"
click at [772, 383] on button "Save" at bounding box center [797, 386] width 51 height 20
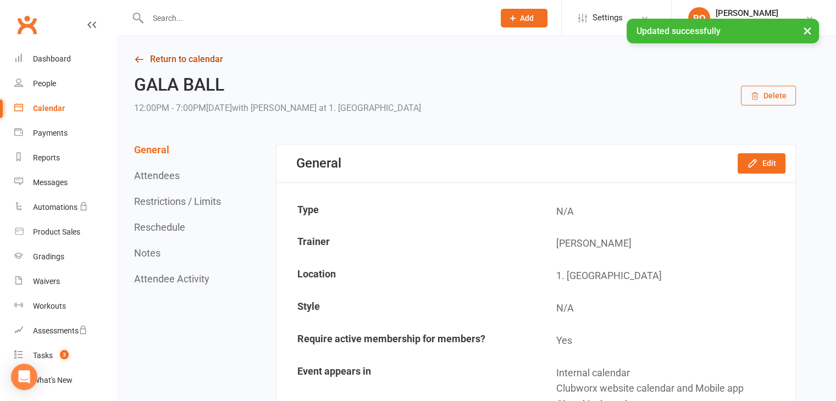
click at [176, 56] on link "Return to calendar" at bounding box center [464, 59] width 661 height 15
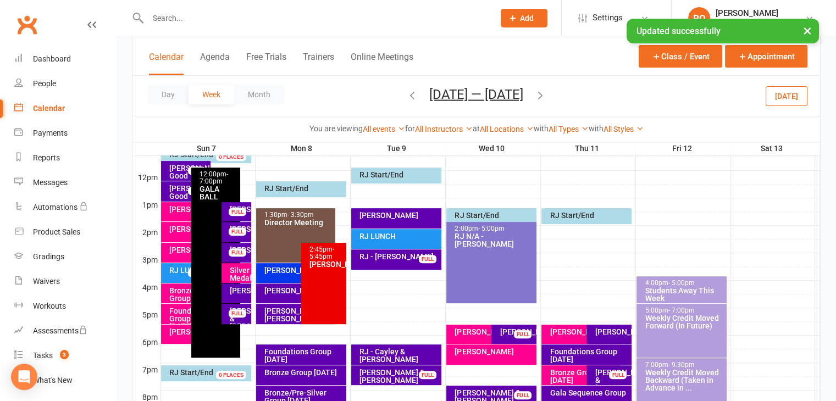
scroll to position [385, 0]
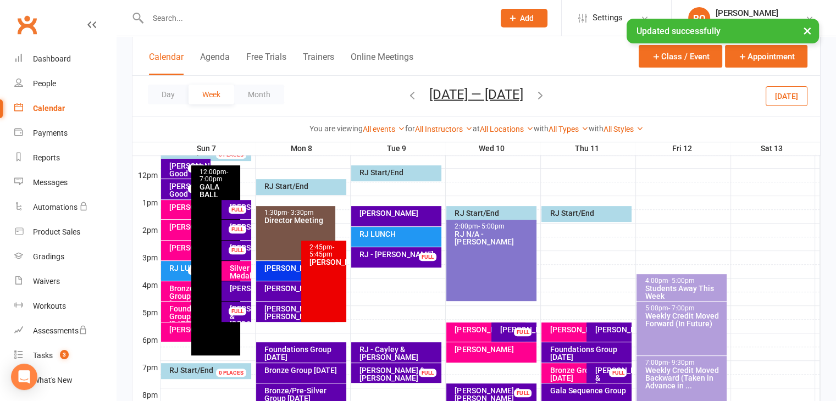
click at [542, 95] on icon "button" at bounding box center [540, 94] width 12 height 12
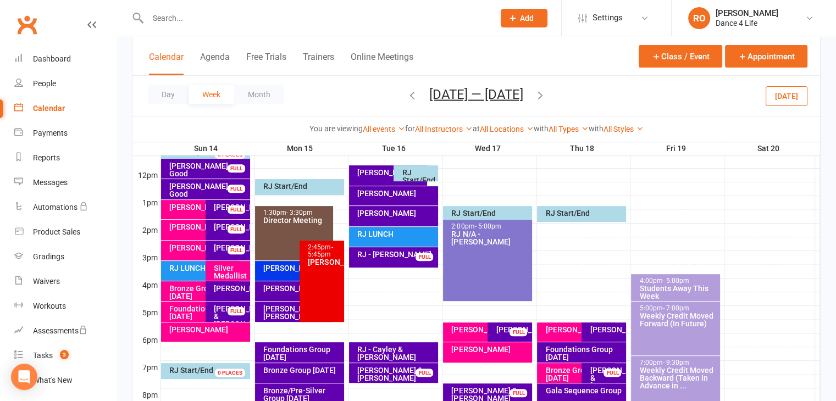
click at [544, 94] on icon "button" at bounding box center [540, 94] width 12 height 12
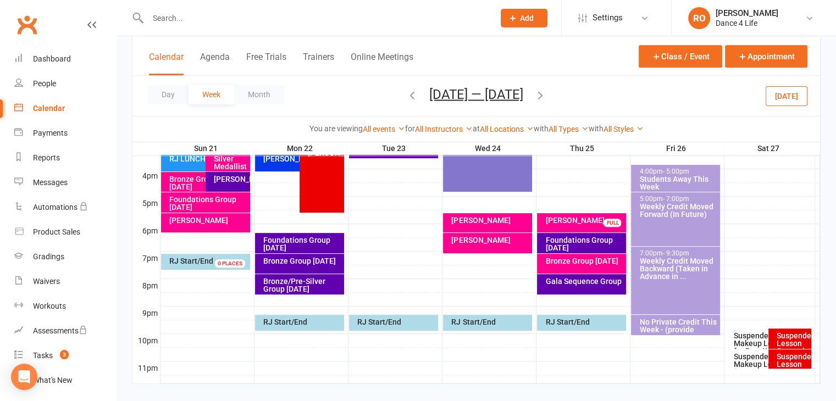
scroll to position [494, 0]
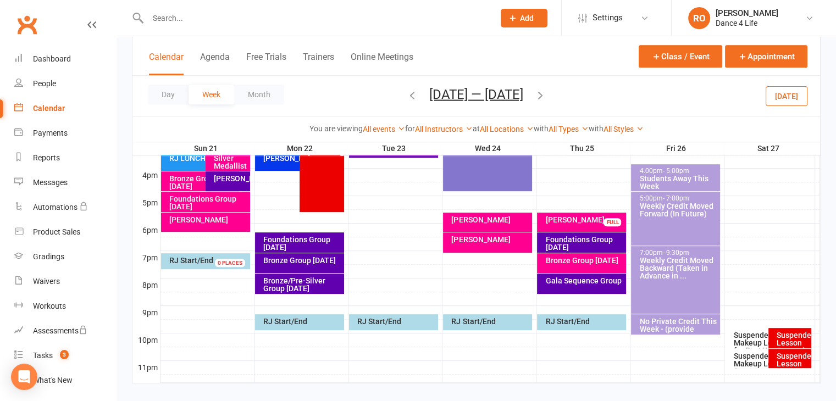
click at [546, 94] on icon "button" at bounding box center [540, 94] width 12 height 12
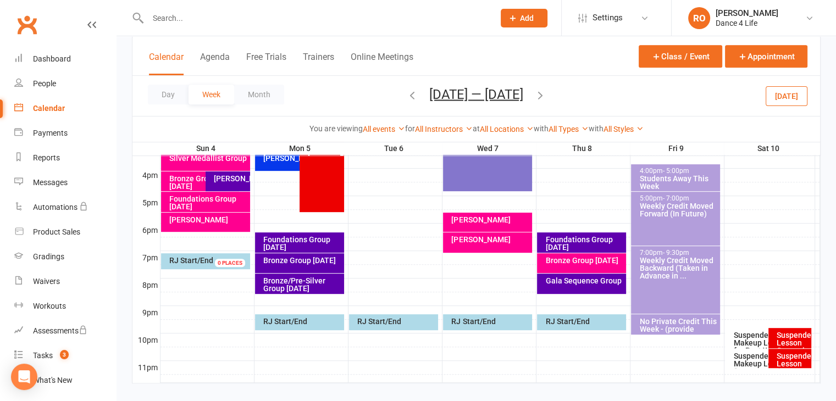
click at [787, 98] on button "[DATE]" at bounding box center [786, 96] width 42 height 20
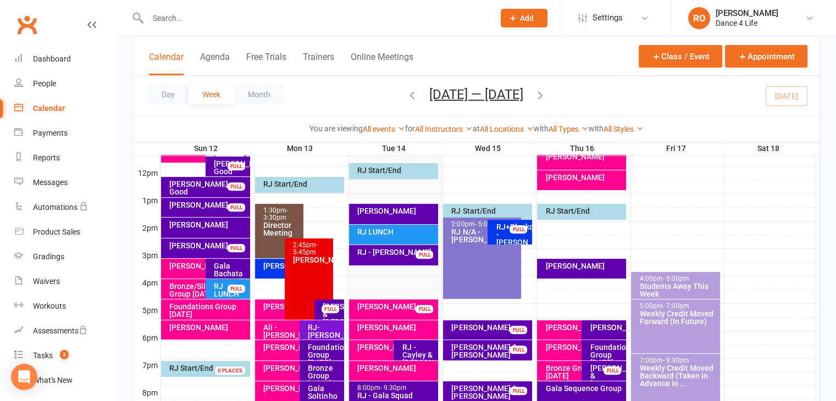
scroll to position [385, 0]
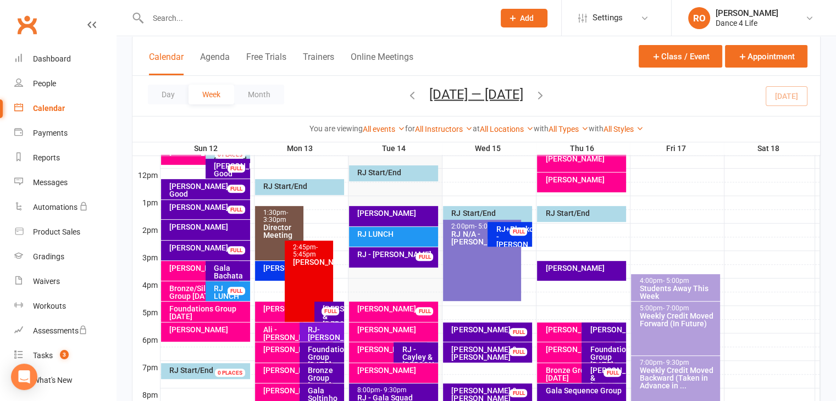
click at [801, 97] on div "Day Week Month Oct 12 — 18 2025 October 2025 Sun Mon Tue Wed Thu Fri Sat 28 29 …" at bounding box center [475, 96] width 687 height 40
click at [545, 99] on icon "button" at bounding box center [540, 94] width 12 height 12
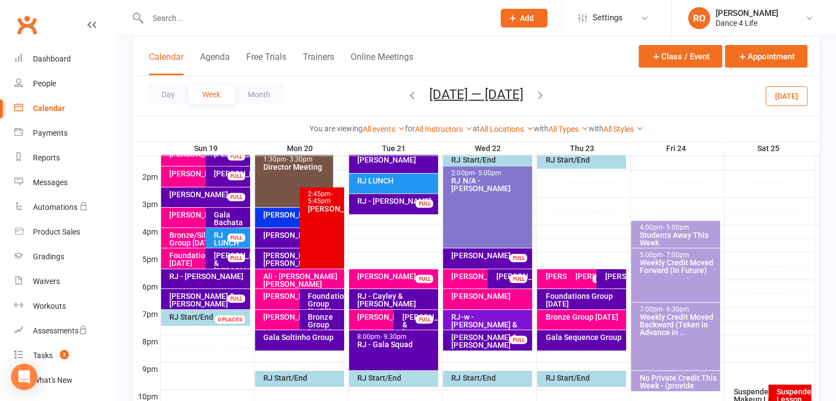
scroll to position [439, 0]
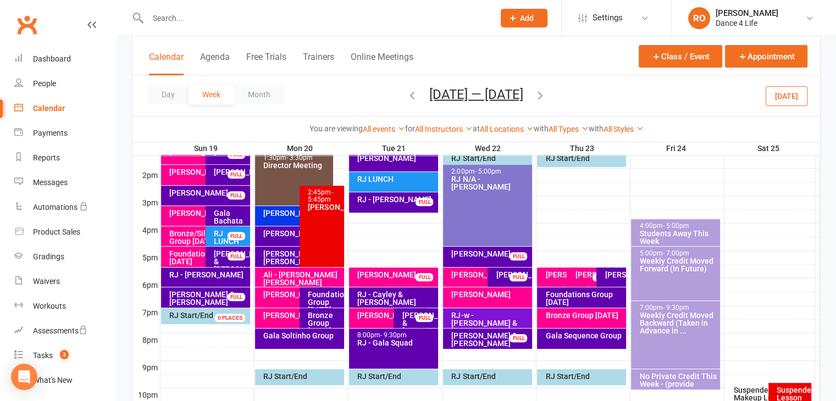
click at [546, 92] on icon "button" at bounding box center [540, 94] width 12 height 12
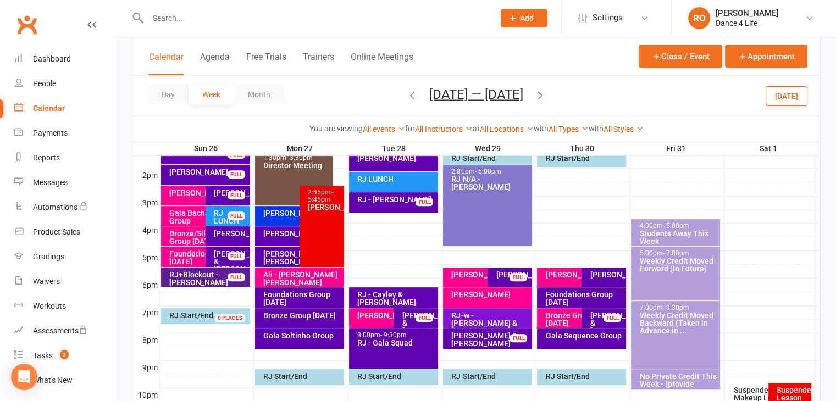
click at [534, 92] on span "Oct 26 — Nov 1 2025 October 2025 Sun Mon Tue Wed Thu Fri Sat 28 29 30 01 02 03 …" at bounding box center [476, 95] width 116 height 19
click at [546, 98] on icon "button" at bounding box center [540, 94] width 12 height 12
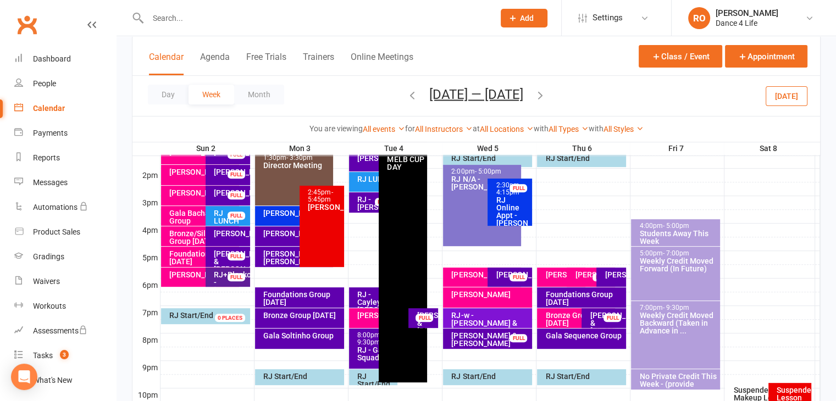
click at [409, 94] on icon "button" at bounding box center [412, 94] width 12 height 12
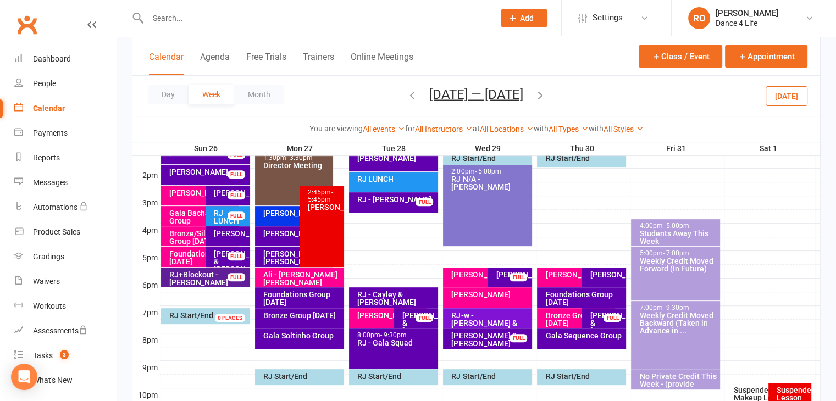
click at [406, 94] on icon "button" at bounding box center [412, 94] width 12 height 12
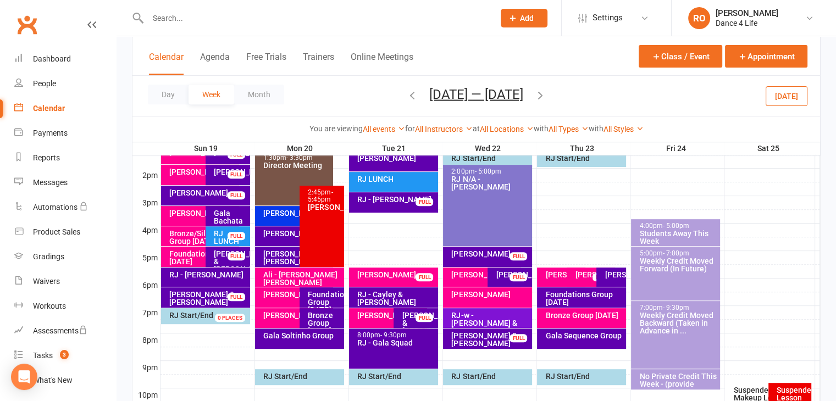
click at [406, 94] on icon "button" at bounding box center [412, 94] width 12 height 12
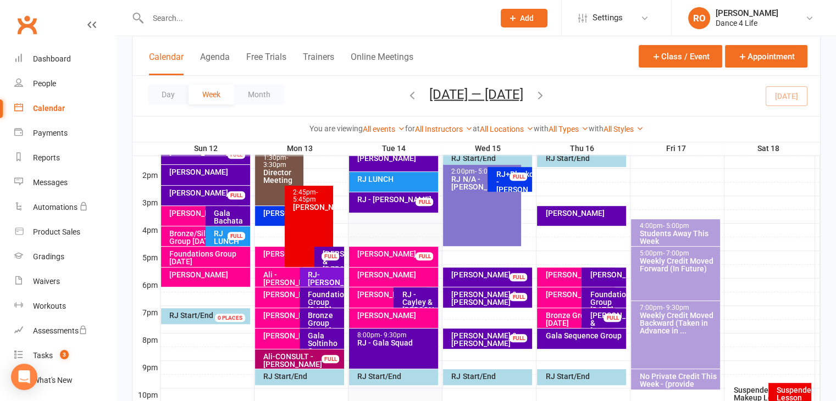
drag, startPoint x: 791, startPoint y: 101, endPoint x: 780, endPoint y: 101, distance: 11.0
click at [791, 100] on div "Day Week Month Oct 12 — 18 2025 October 2025 Sun Mon Tue Wed Thu Fri Sat 28 29 …" at bounding box center [475, 96] width 687 height 40
click at [544, 93] on icon "button" at bounding box center [540, 94] width 12 height 12
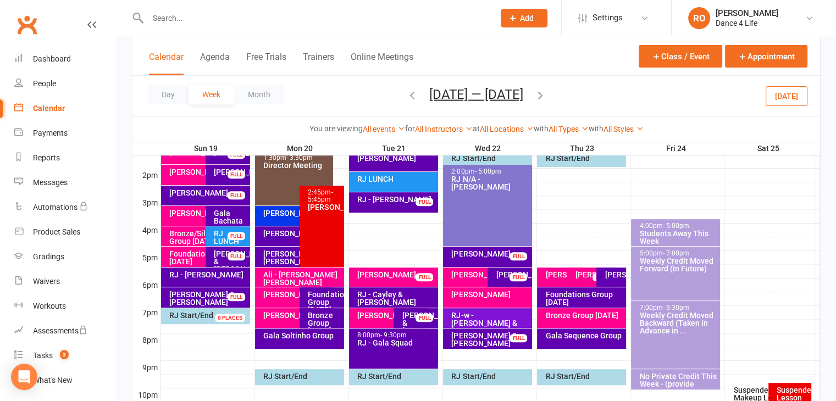
click at [544, 93] on icon "button" at bounding box center [540, 94] width 12 height 12
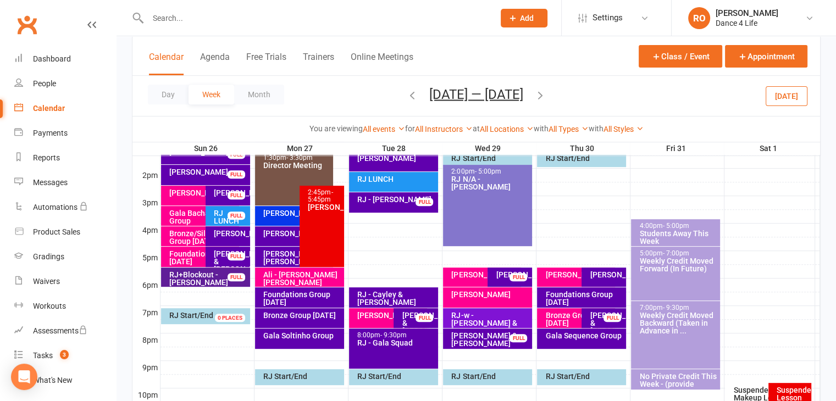
click at [546, 98] on icon "button" at bounding box center [540, 94] width 12 height 12
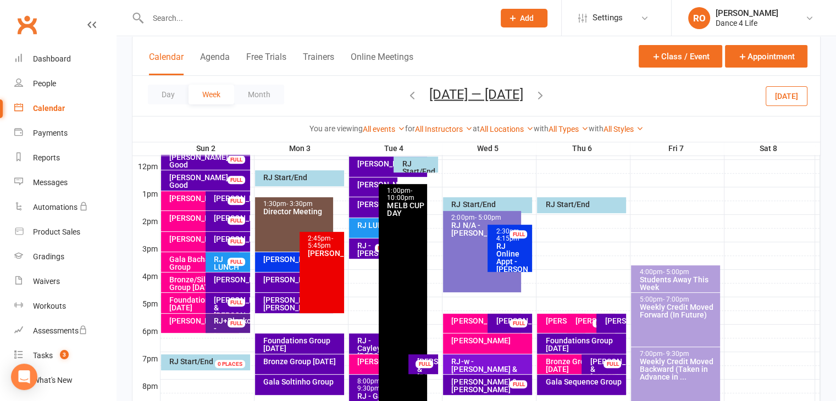
scroll to position [385, 0]
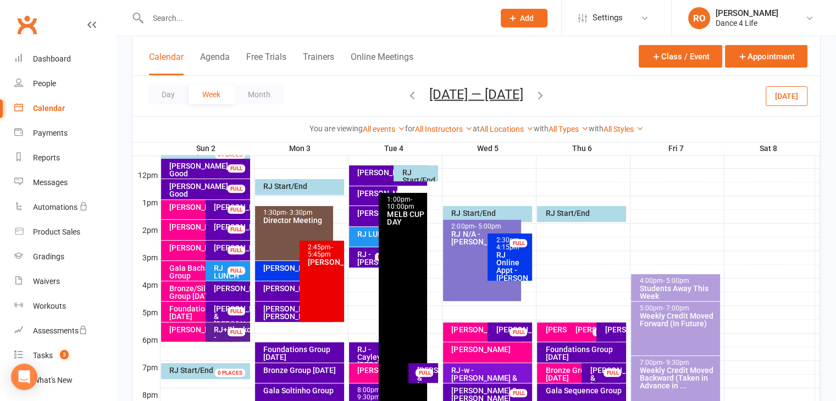
click at [416, 100] on button "button" at bounding box center [412, 95] width 12 height 19
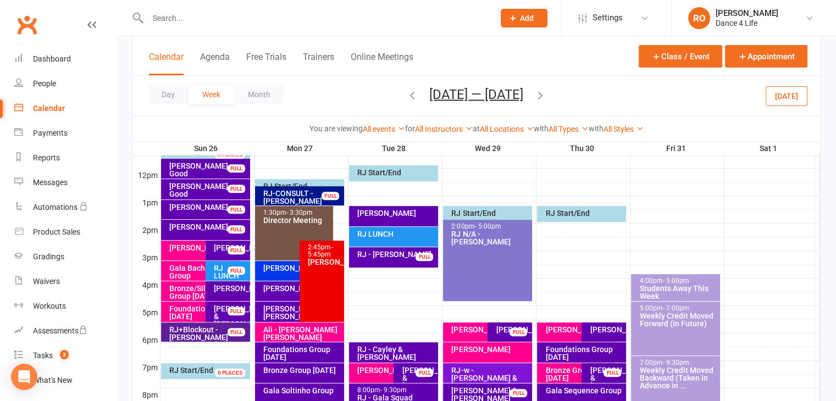
click at [429, 98] on button "Oct 26 — Nov 1 2025" at bounding box center [476, 93] width 94 height 15
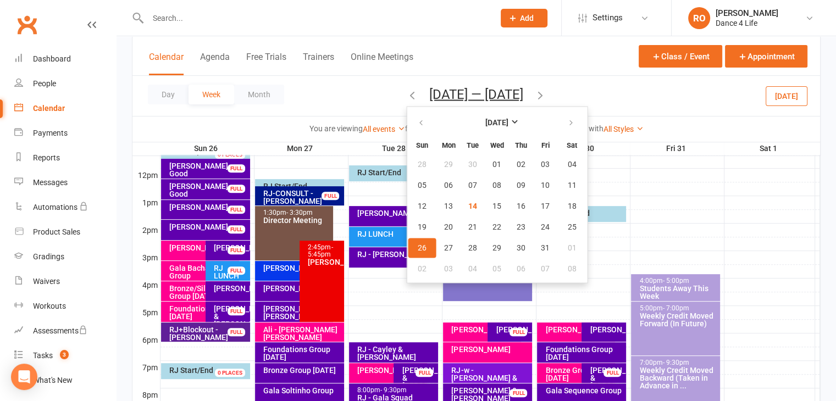
click at [406, 97] on icon "button" at bounding box center [412, 94] width 12 height 12
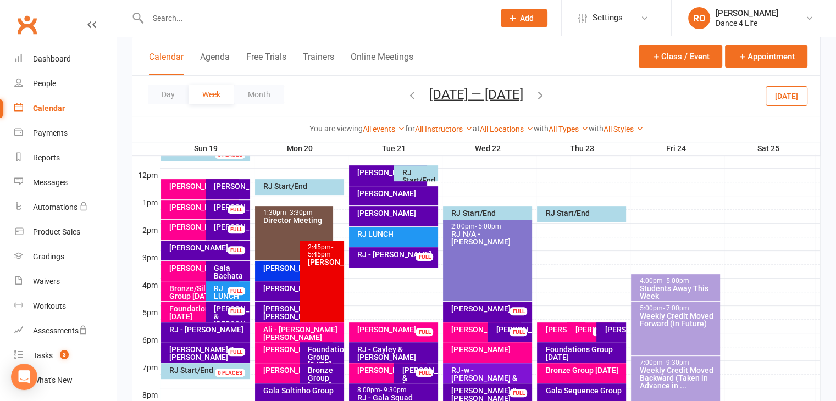
click at [541, 101] on button "button" at bounding box center [540, 95] width 12 height 19
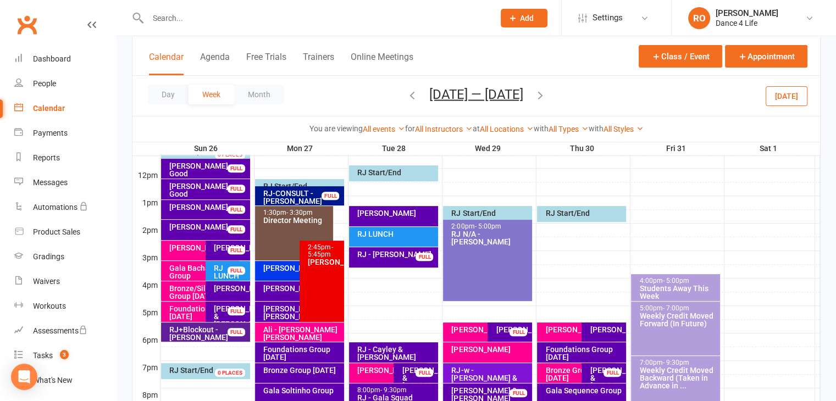
click at [546, 95] on icon "button" at bounding box center [540, 94] width 12 height 12
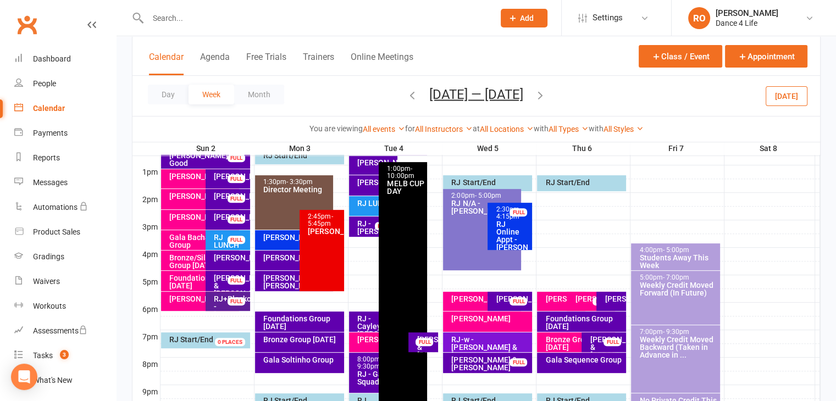
scroll to position [398, 0]
